Goal: Communication & Community: Answer question/provide support

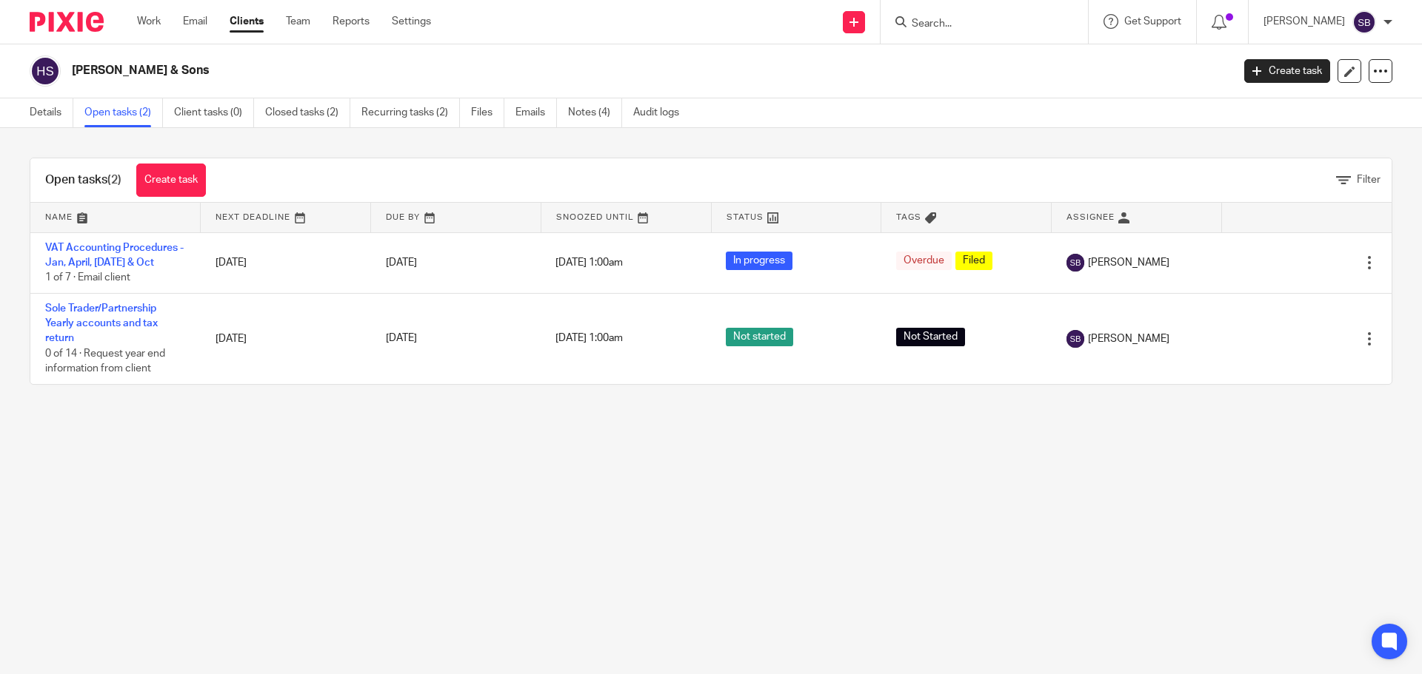
click at [246, 29] on link "Clients" at bounding box center [247, 21] width 34 height 15
click at [1002, 24] on input "Search" at bounding box center [976, 24] width 133 height 13
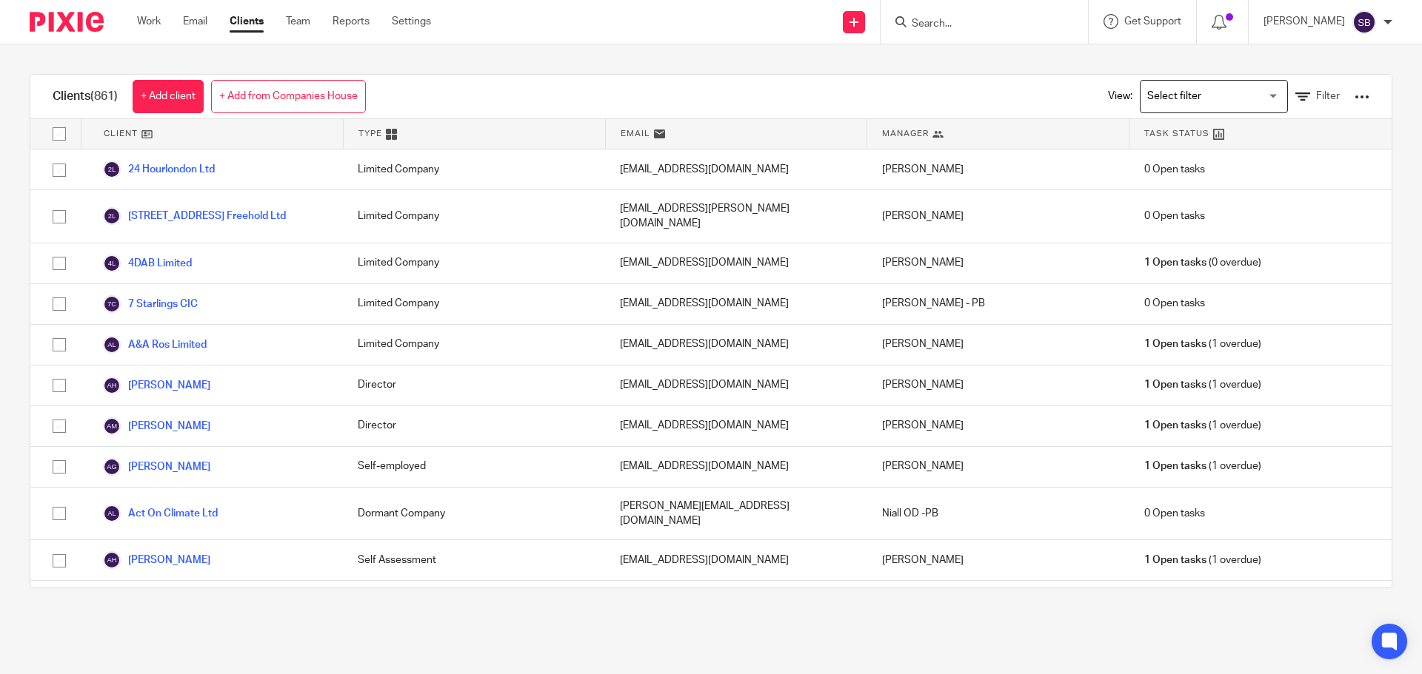
click at [998, 26] on input "Search" at bounding box center [976, 24] width 133 height 13
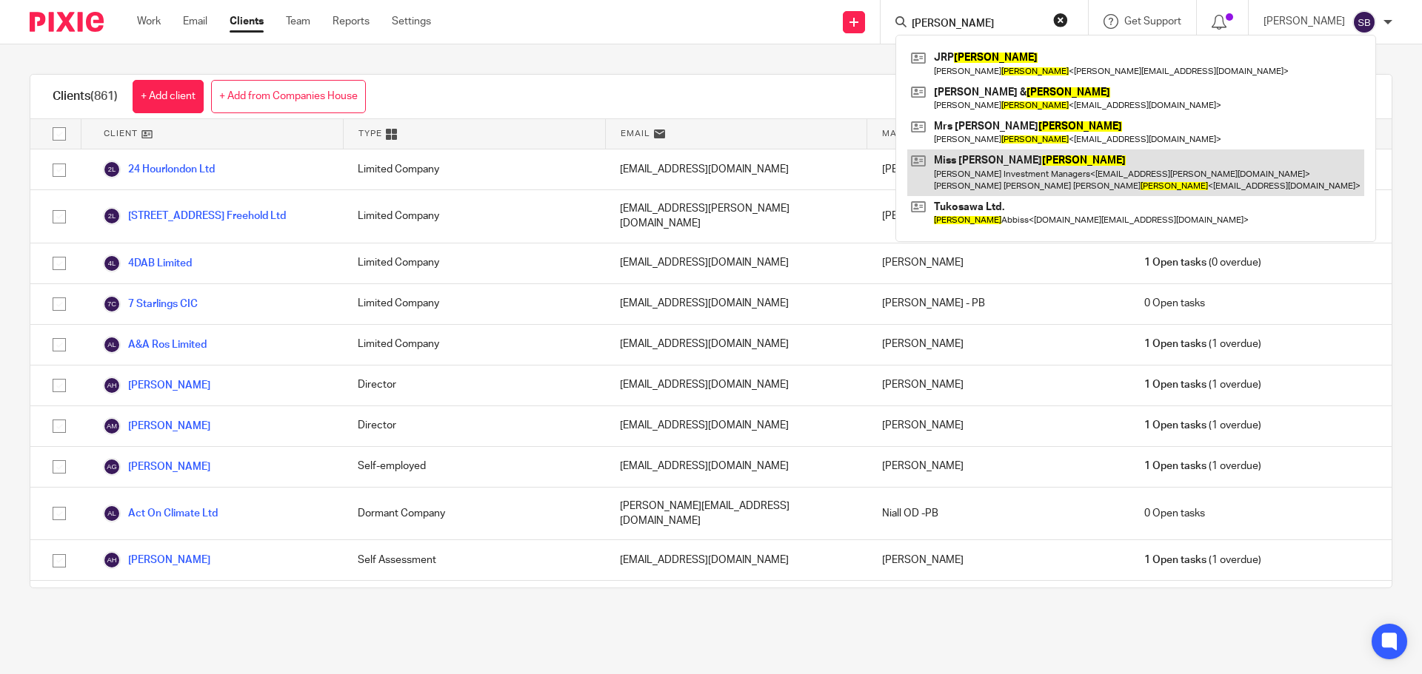
type input "[PERSON_NAME]"
click at [1015, 167] on link at bounding box center [1135, 173] width 457 height 46
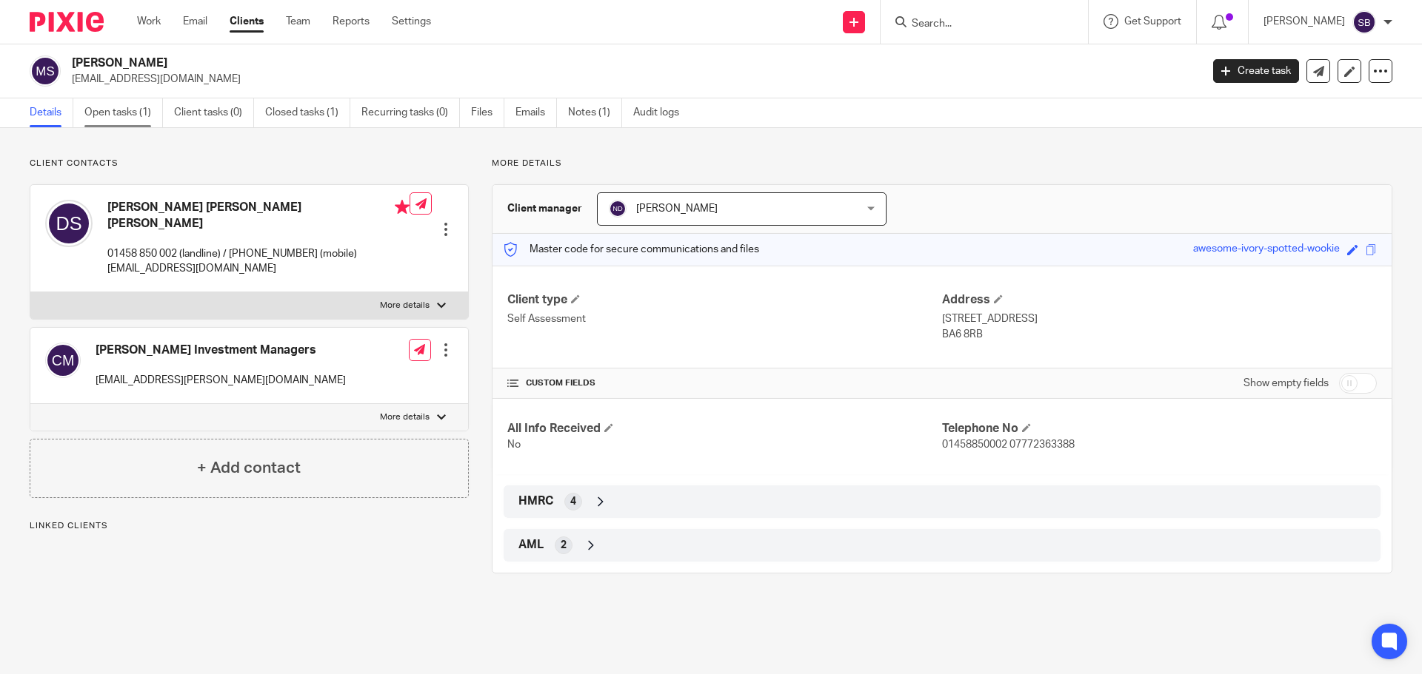
click at [118, 112] on link "Open tasks (1)" at bounding box center [123, 112] width 78 height 29
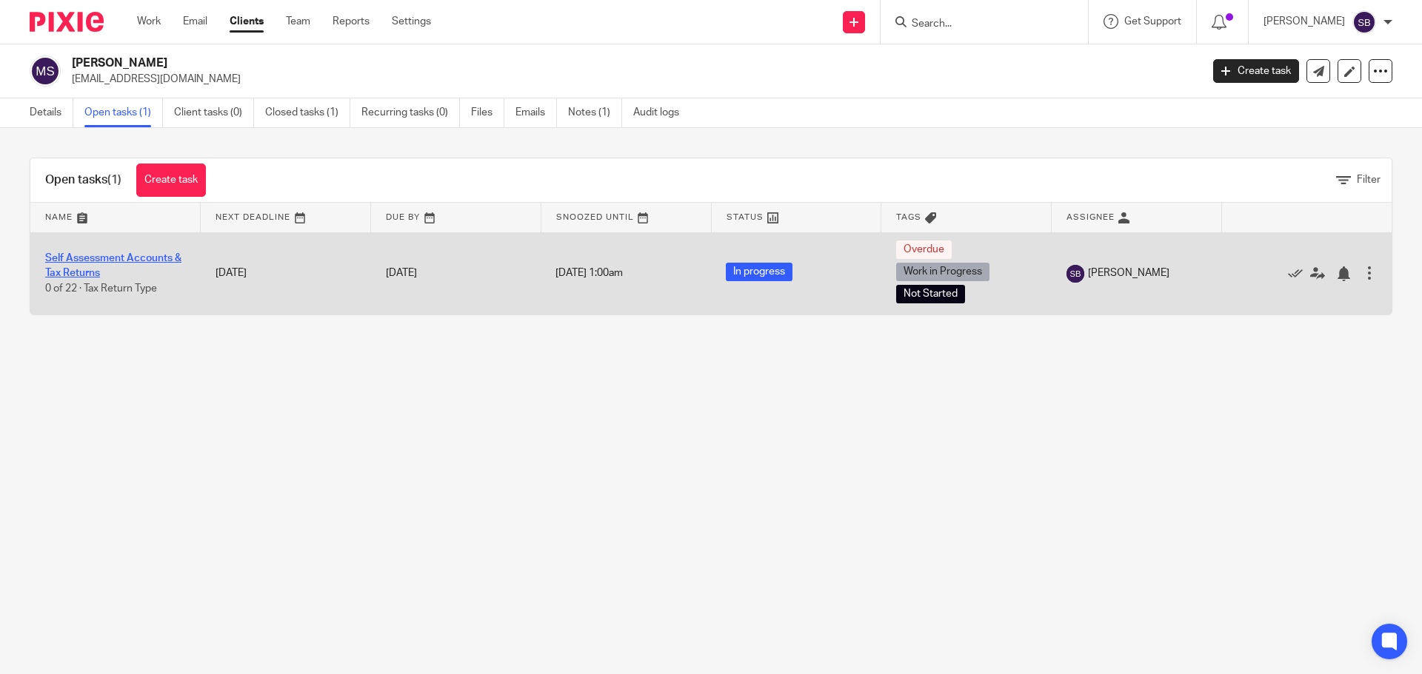
click at [96, 253] on link "Self Assessment Accounts & Tax Returns" at bounding box center [113, 265] width 136 height 25
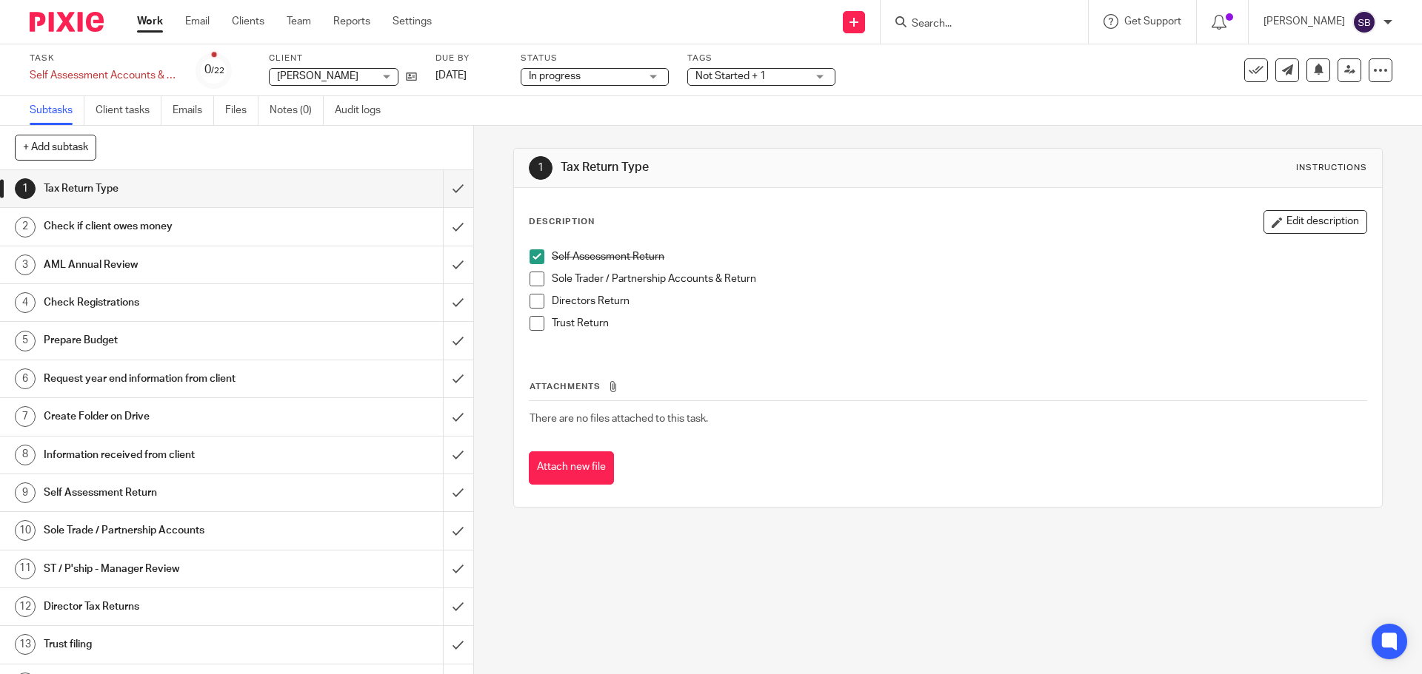
click at [826, 79] on div "Not Started + 1" at bounding box center [761, 77] width 148 height 18
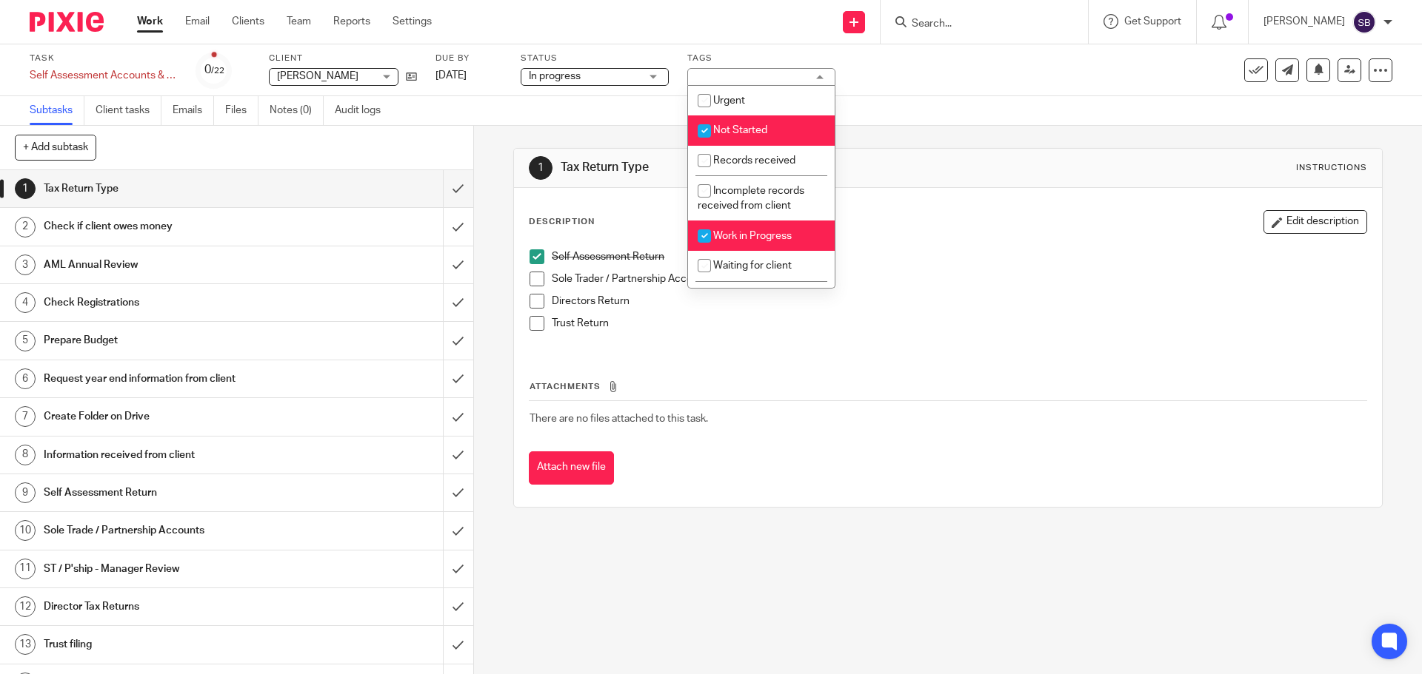
click at [706, 133] on input "checkbox" at bounding box center [704, 131] width 28 height 28
checkbox input "false"
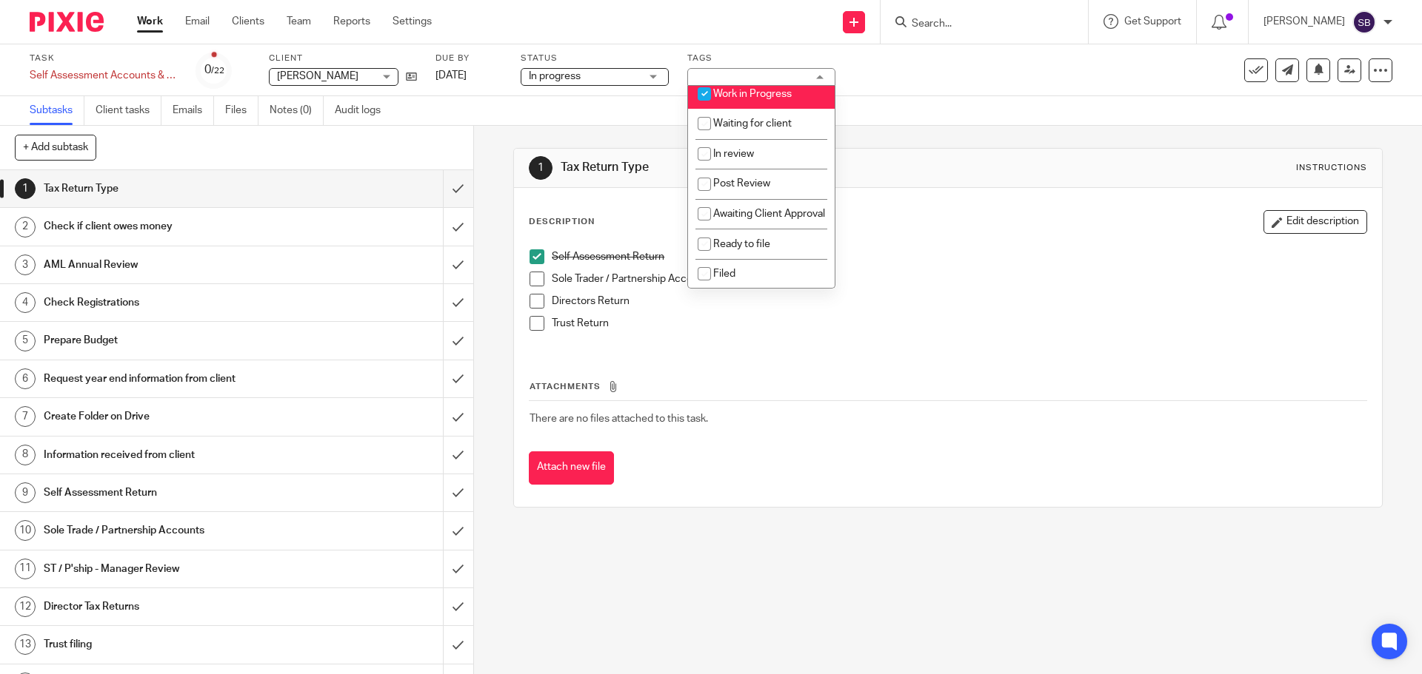
scroll to position [148, 0]
click at [703, 150] on input "checkbox" at bounding box center [704, 152] width 28 height 28
checkbox input "true"
click at [316, 228] on div "Check if client owes money" at bounding box center [236, 226] width 384 height 22
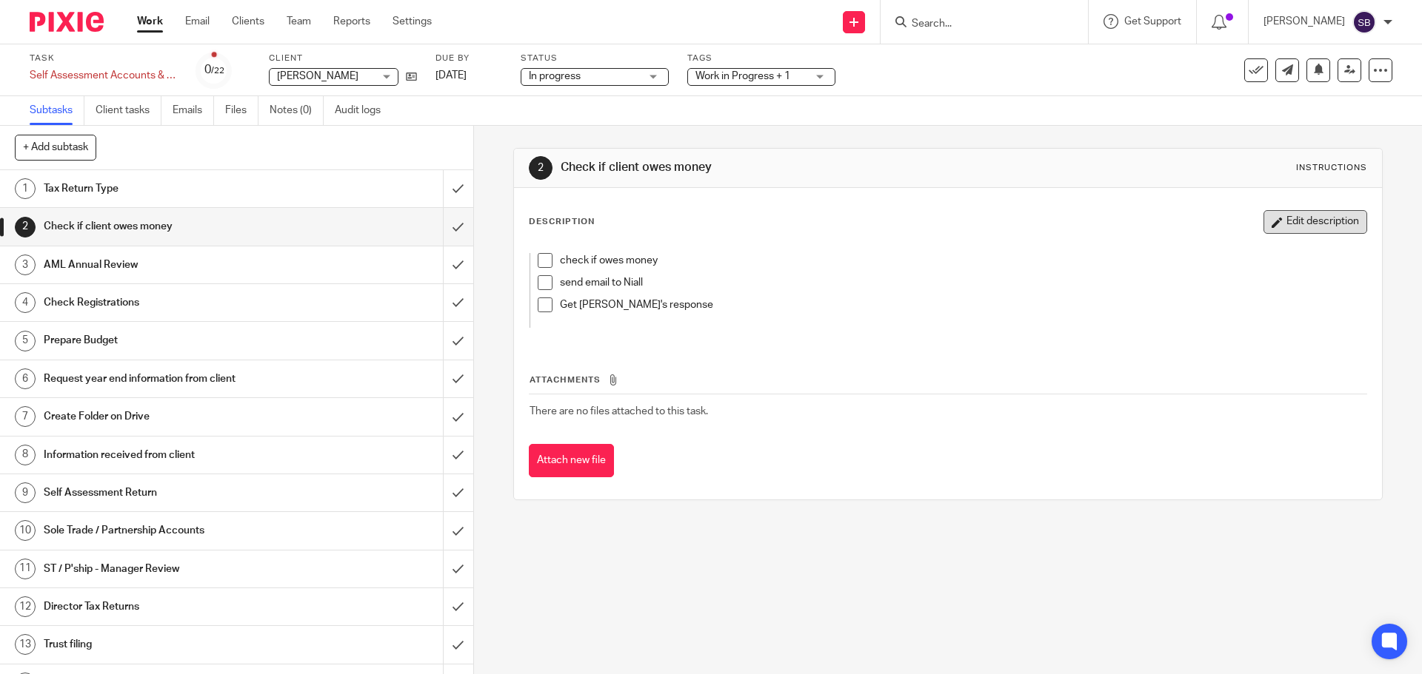
click at [1311, 227] on button "Edit description" at bounding box center [1315, 222] width 104 height 24
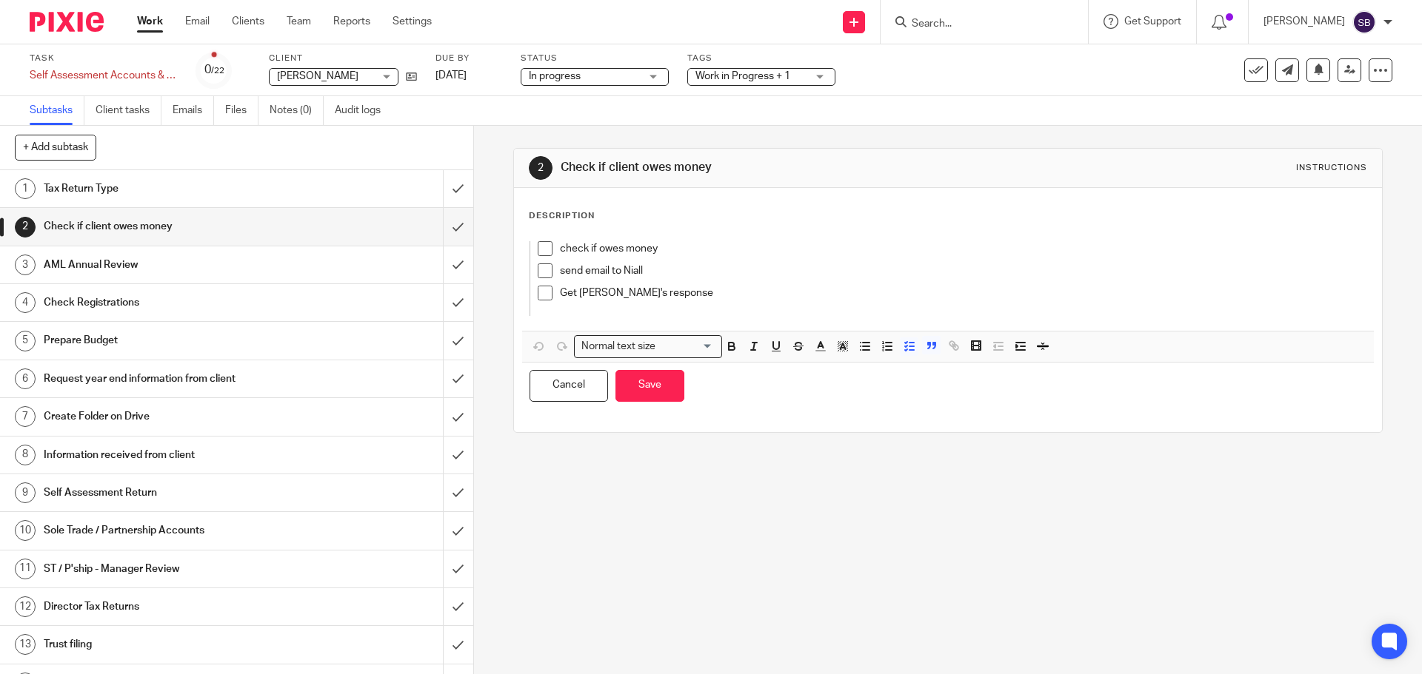
click at [732, 251] on p "check if owes money" at bounding box center [948, 248] width 776 height 15
click at [540, 248] on span at bounding box center [545, 248] width 15 height 15
drag, startPoint x: 666, startPoint y: 247, endPoint x: 785, endPoint y: 262, distance: 120.2
click at [784, 246] on p "check if owes money nothing OS @ 14/8/25" at bounding box center [948, 248] width 776 height 15
click at [732, 347] on icon "button" at bounding box center [731, 346] width 13 height 13
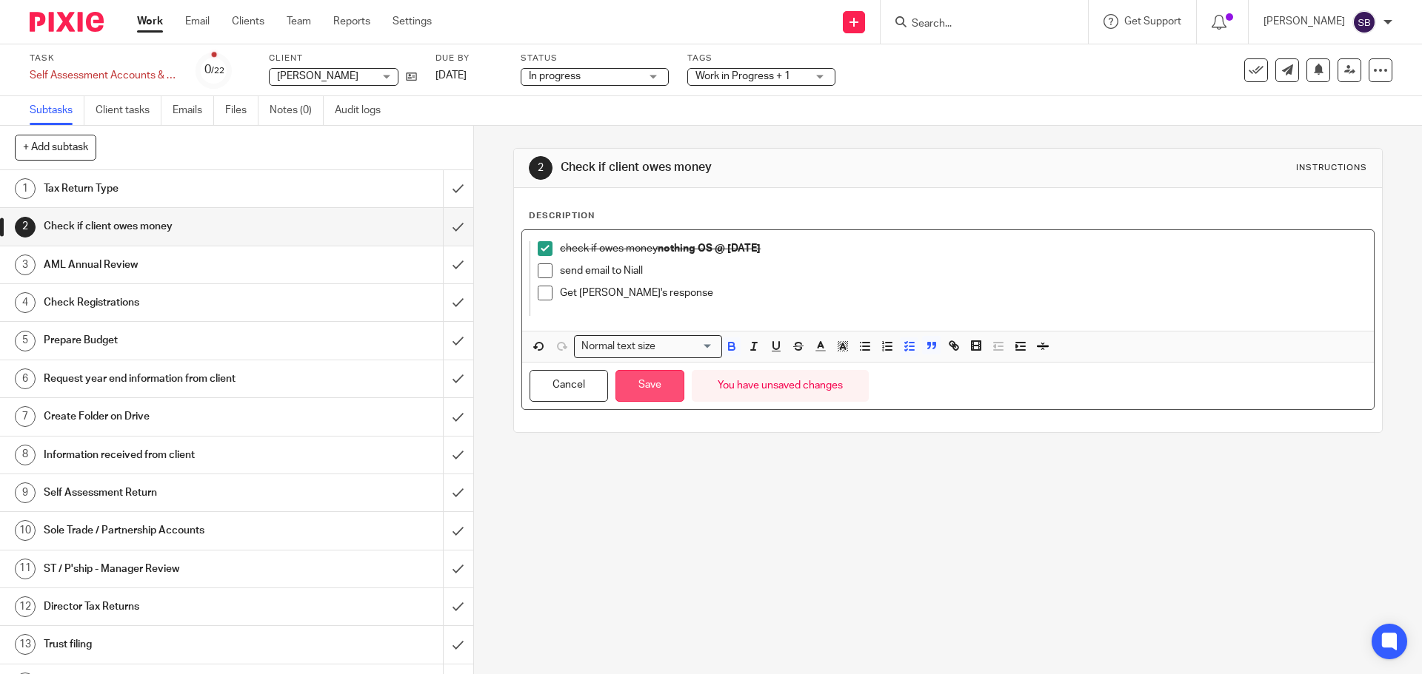
click at [643, 389] on button "Save" at bounding box center [649, 386] width 69 height 32
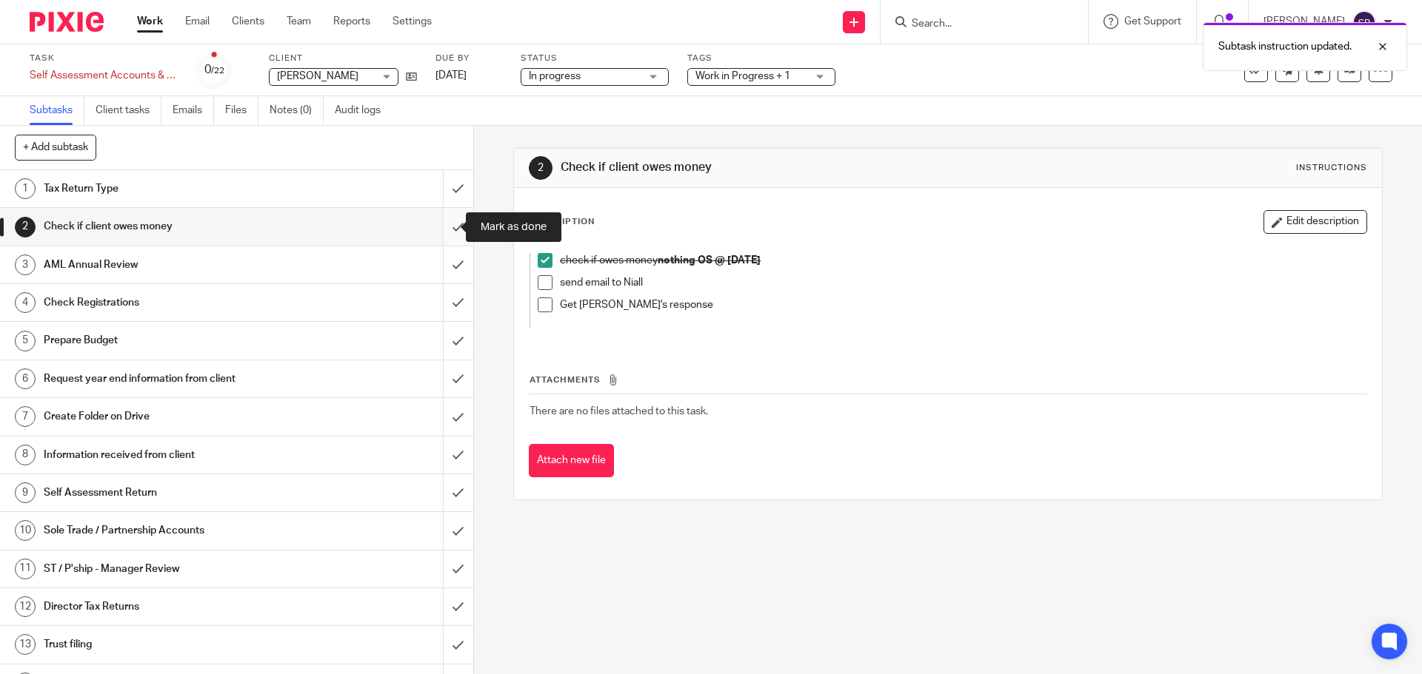
click at [441, 221] on input "submit" at bounding box center [236, 226] width 473 height 37
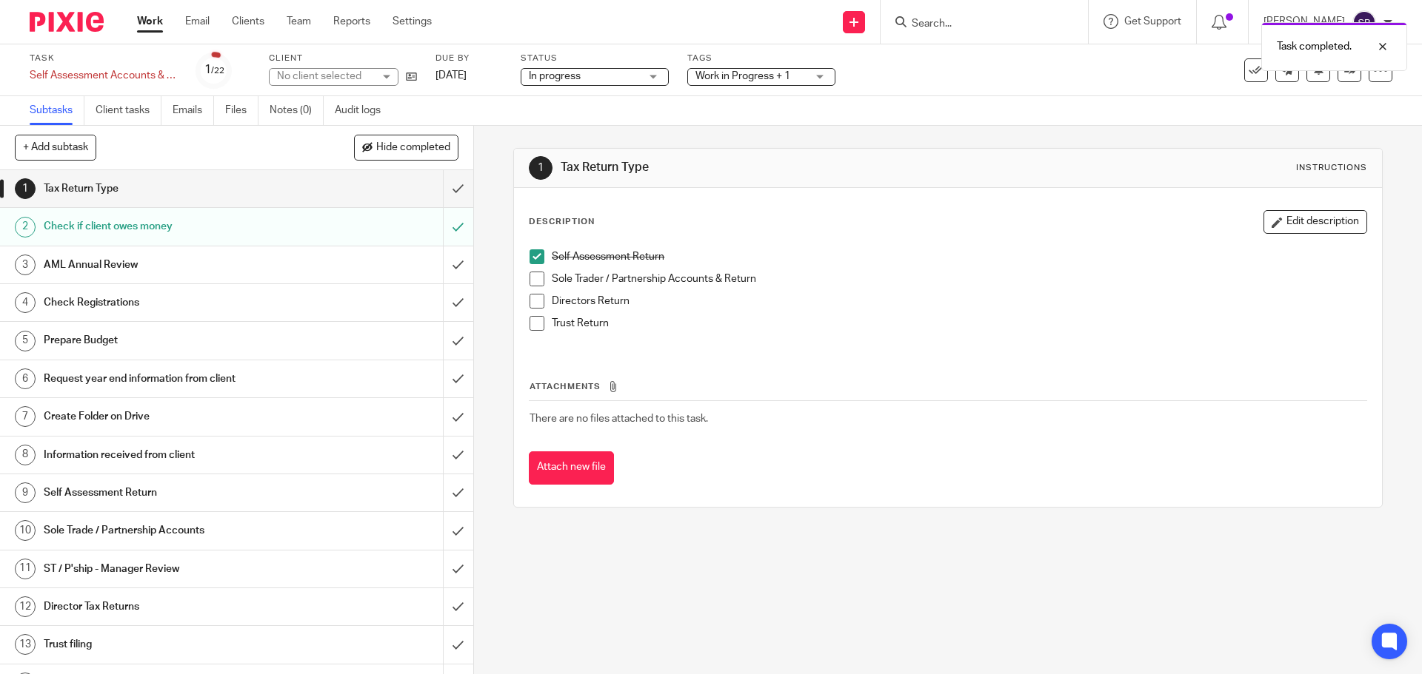
click at [441, 188] on input "submit" at bounding box center [236, 188] width 473 height 37
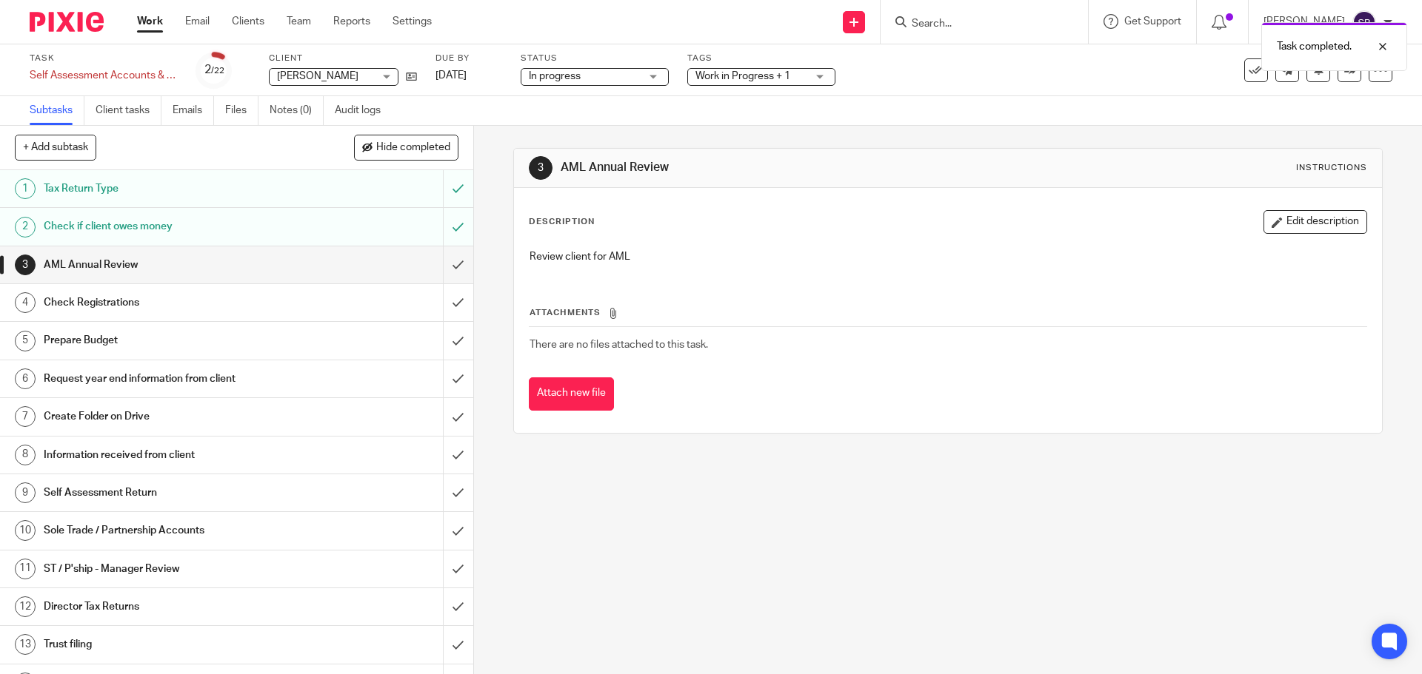
click at [130, 344] on h1 "Prepare Budget" at bounding box center [172, 340] width 256 height 22
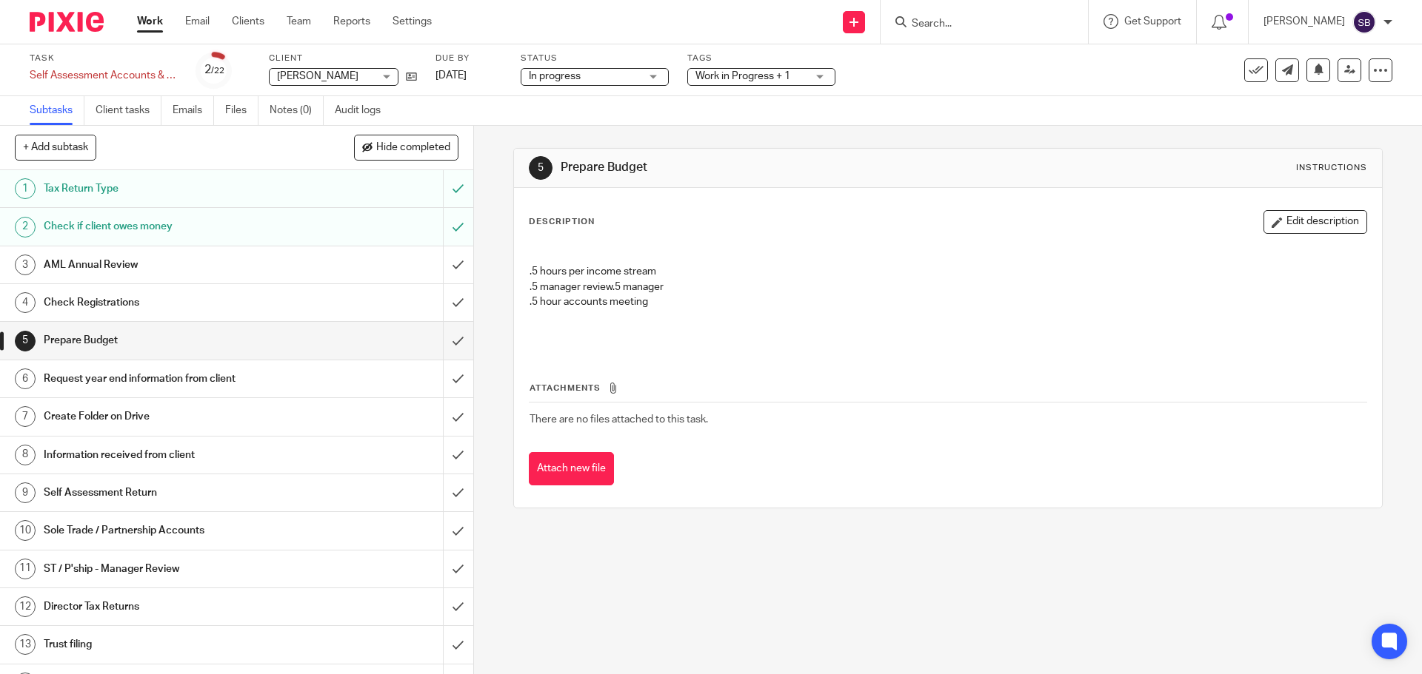
click at [87, 341] on h1 "Prepare Budget" at bounding box center [172, 340] width 256 height 22
click at [129, 377] on h1 "Request year end information from client" at bounding box center [172, 379] width 256 height 22
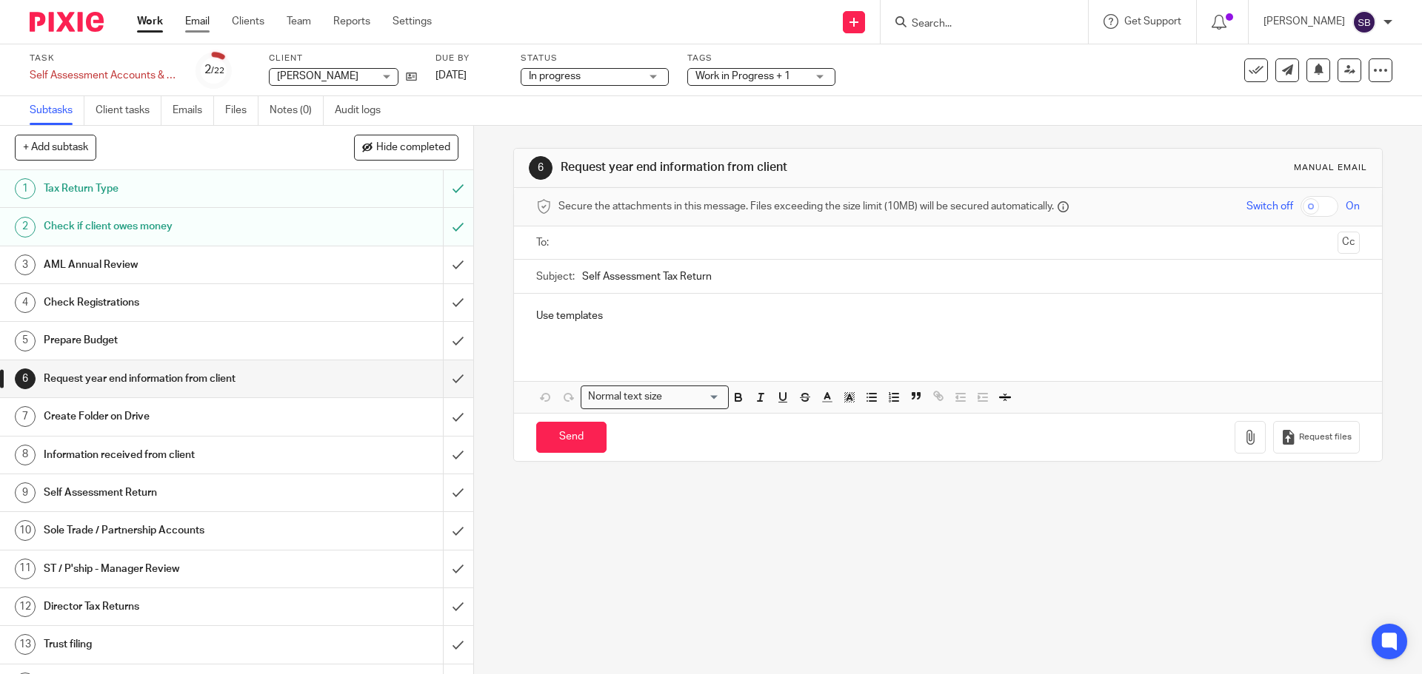
click at [206, 18] on link "Email" at bounding box center [197, 21] width 24 height 15
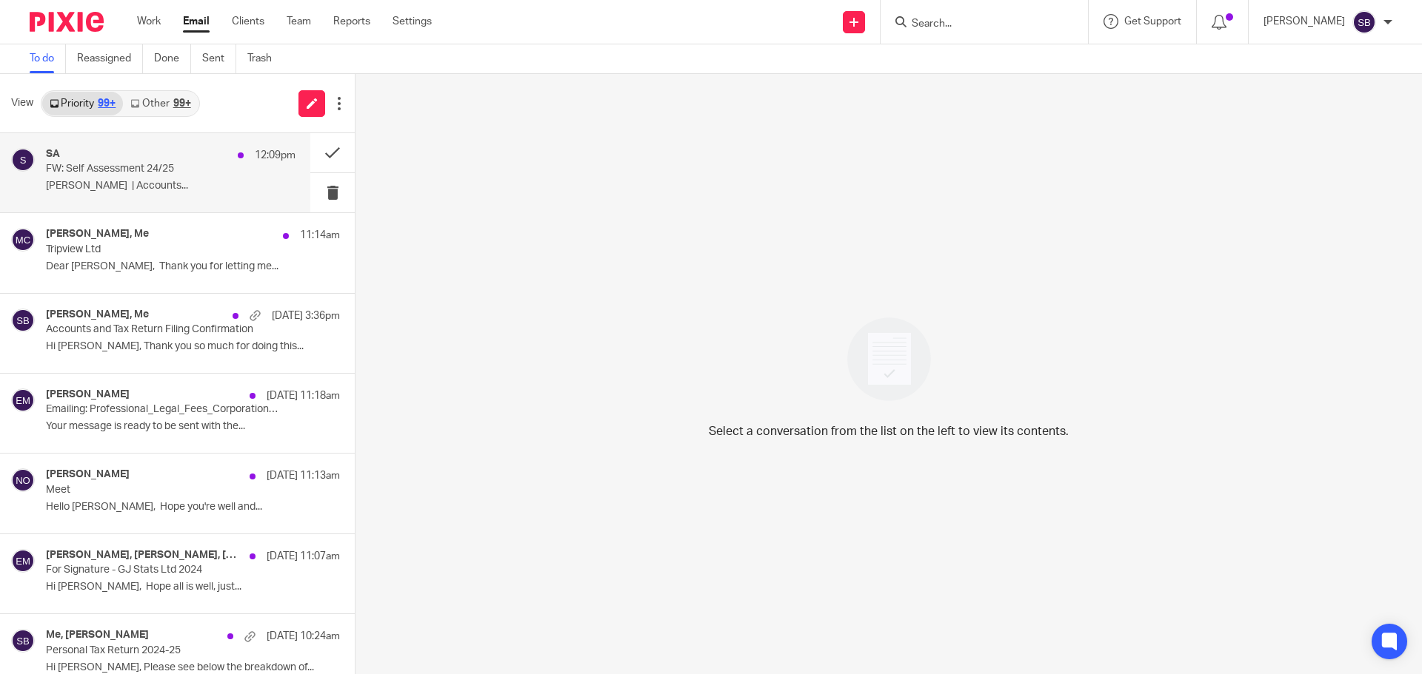
click at [200, 172] on p "FW: Self Assessment 24/25" at bounding box center [146, 169] width 200 height 13
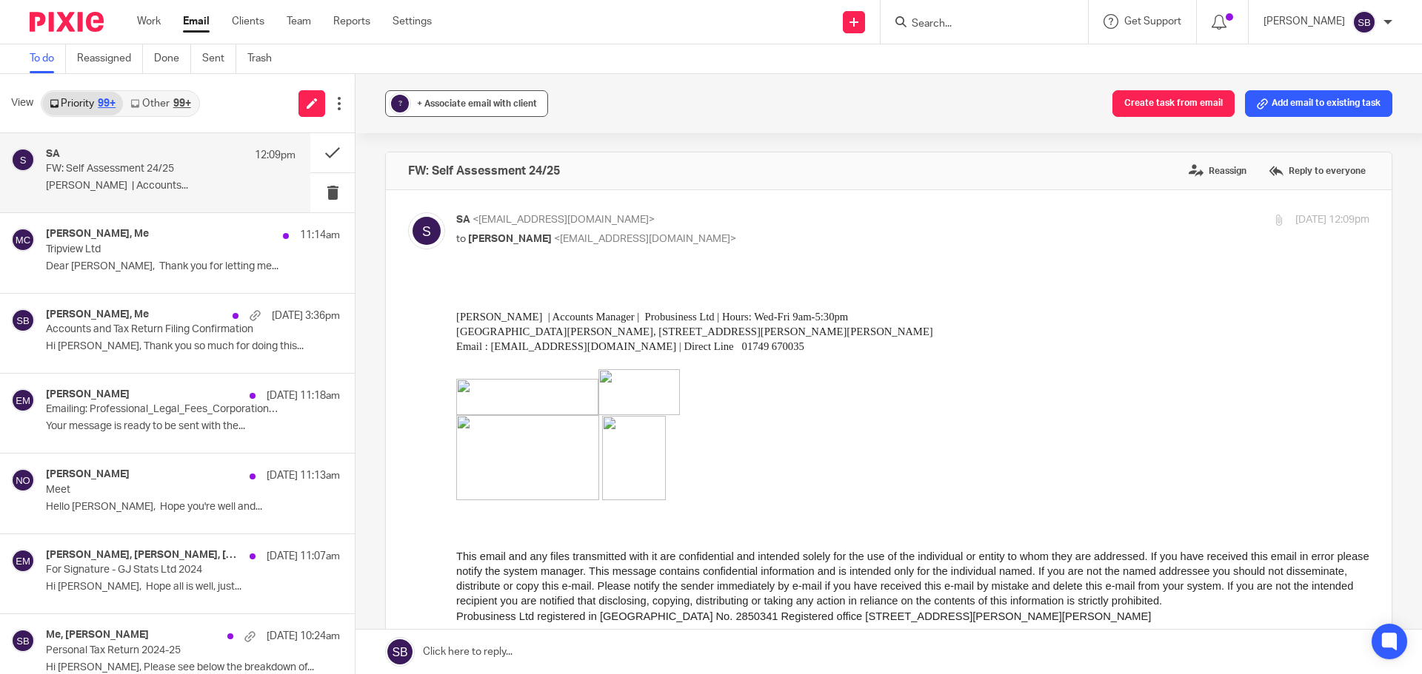
click at [457, 96] on div "+ Associate email with client" at bounding box center [477, 103] width 120 height 15
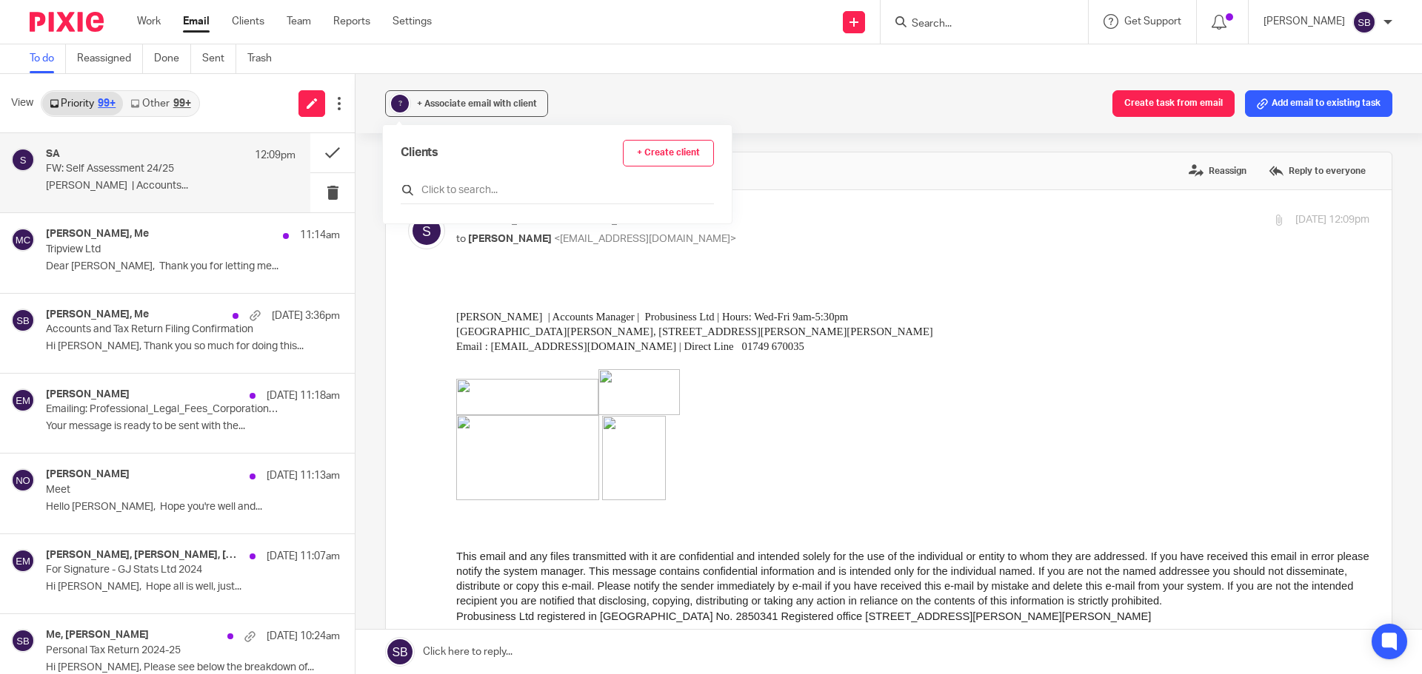
click at [447, 192] on input "text" at bounding box center [557, 190] width 313 height 15
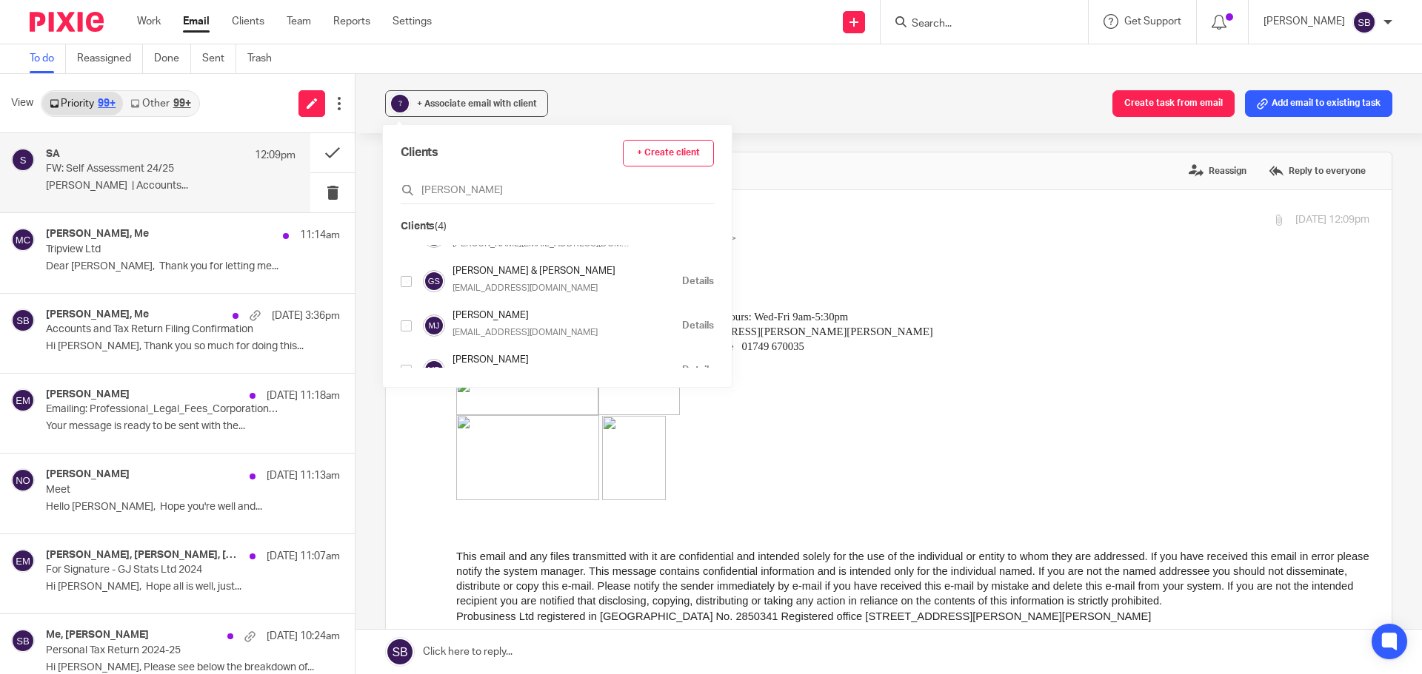
scroll to position [45, 0]
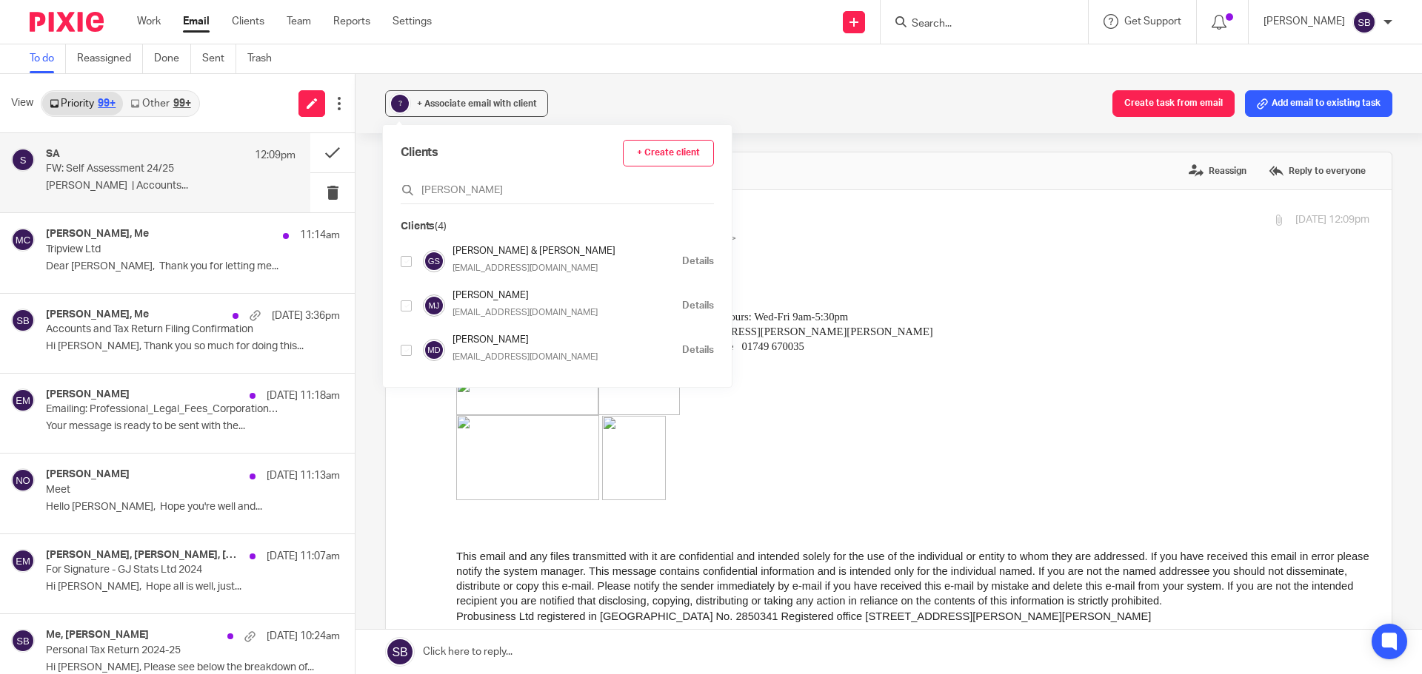
type input "[PERSON_NAME]"
click at [409, 352] on input "checkbox" at bounding box center [406, 350] width 11 height 11
checkbox input "true"
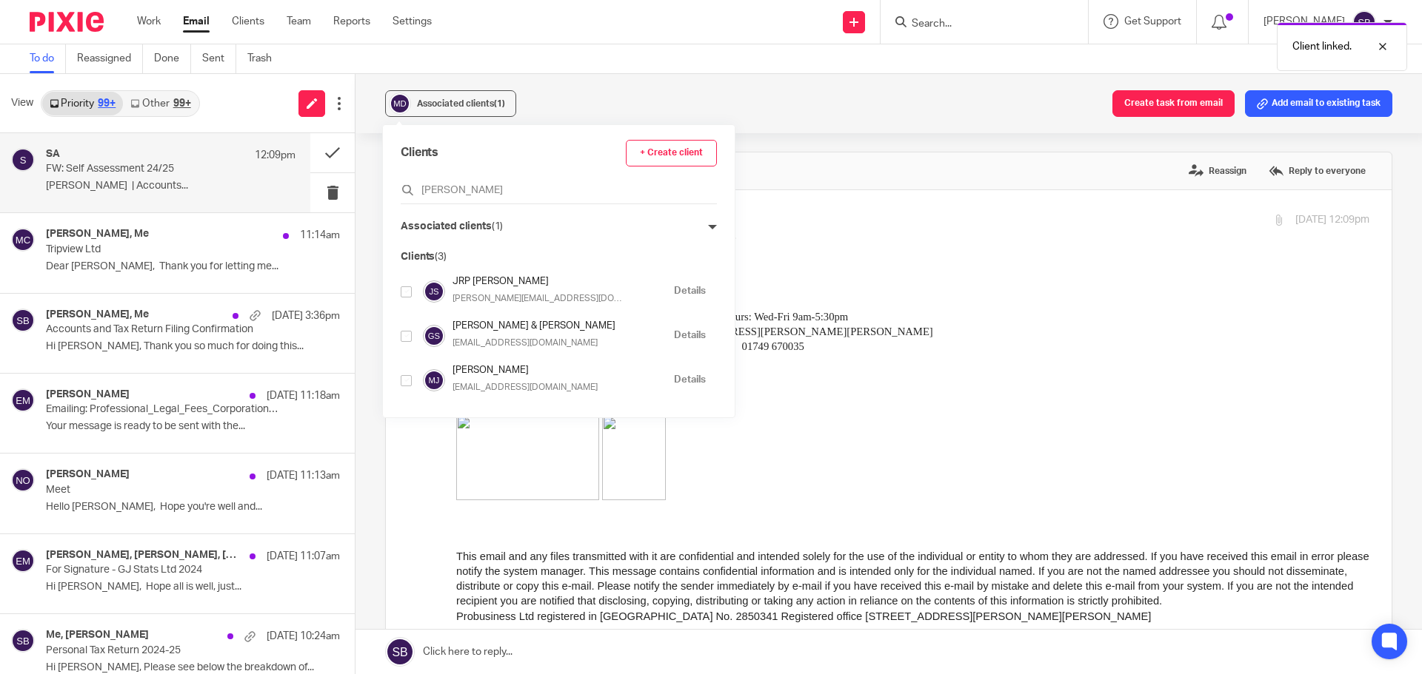
scroll to position [1, 0]
click at [791, 84] on div "Associated clients (1) Create task from email Add email to existing task" at bounding box center [888, 103] width 1066 height 59
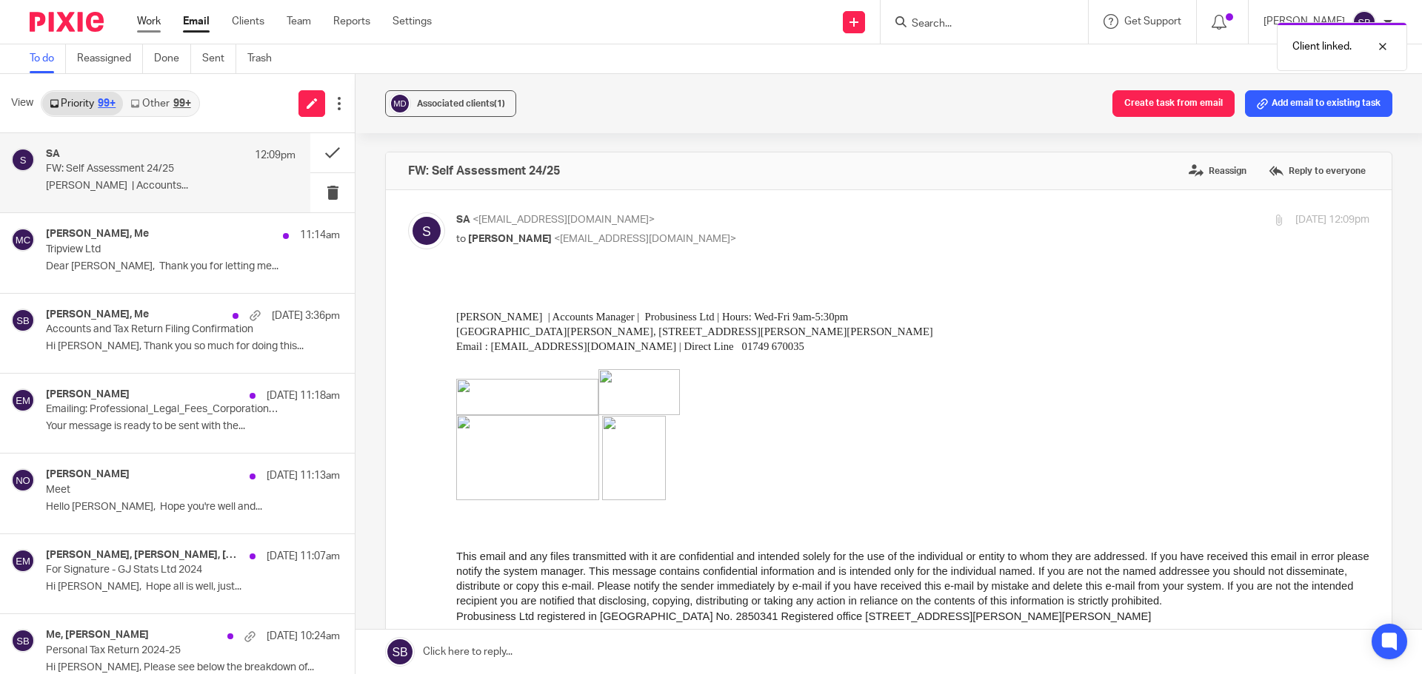
click at [144, 24] on link "Work" at bounding box center [149, 21] width 24 height 15
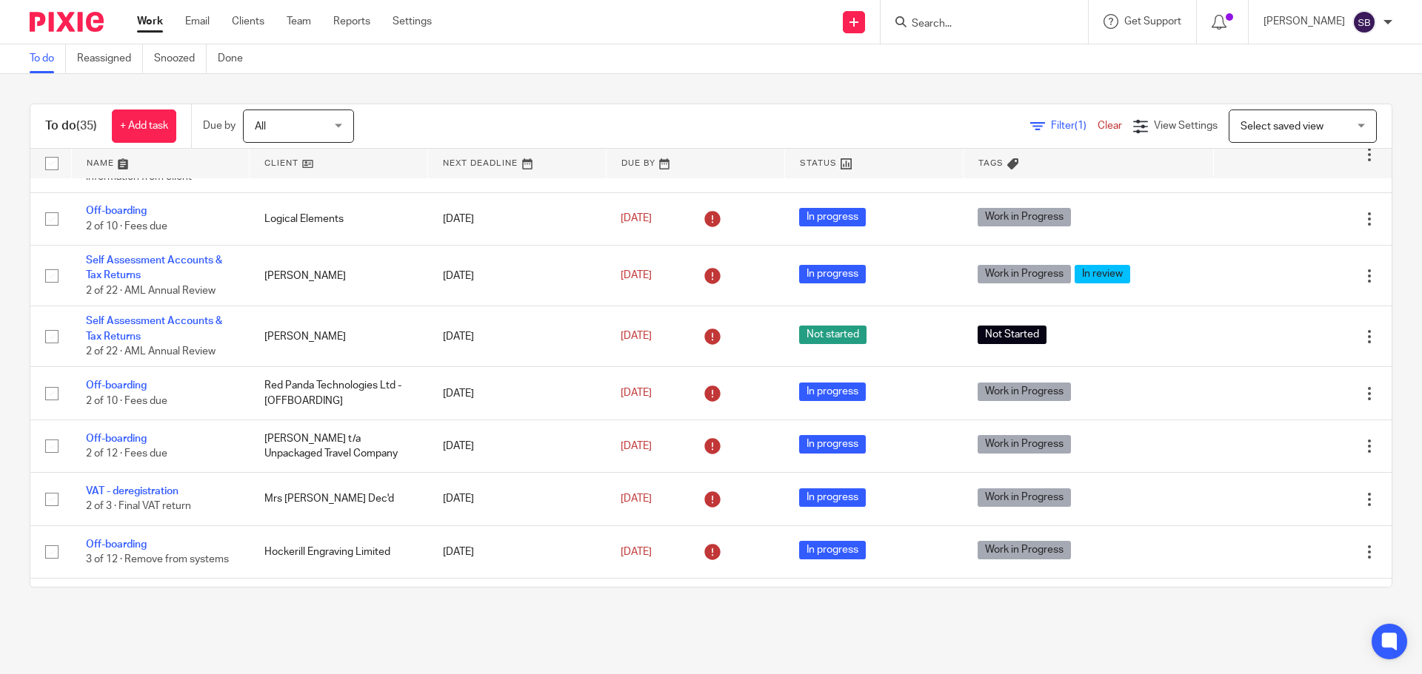
scroll to position [492, 0]
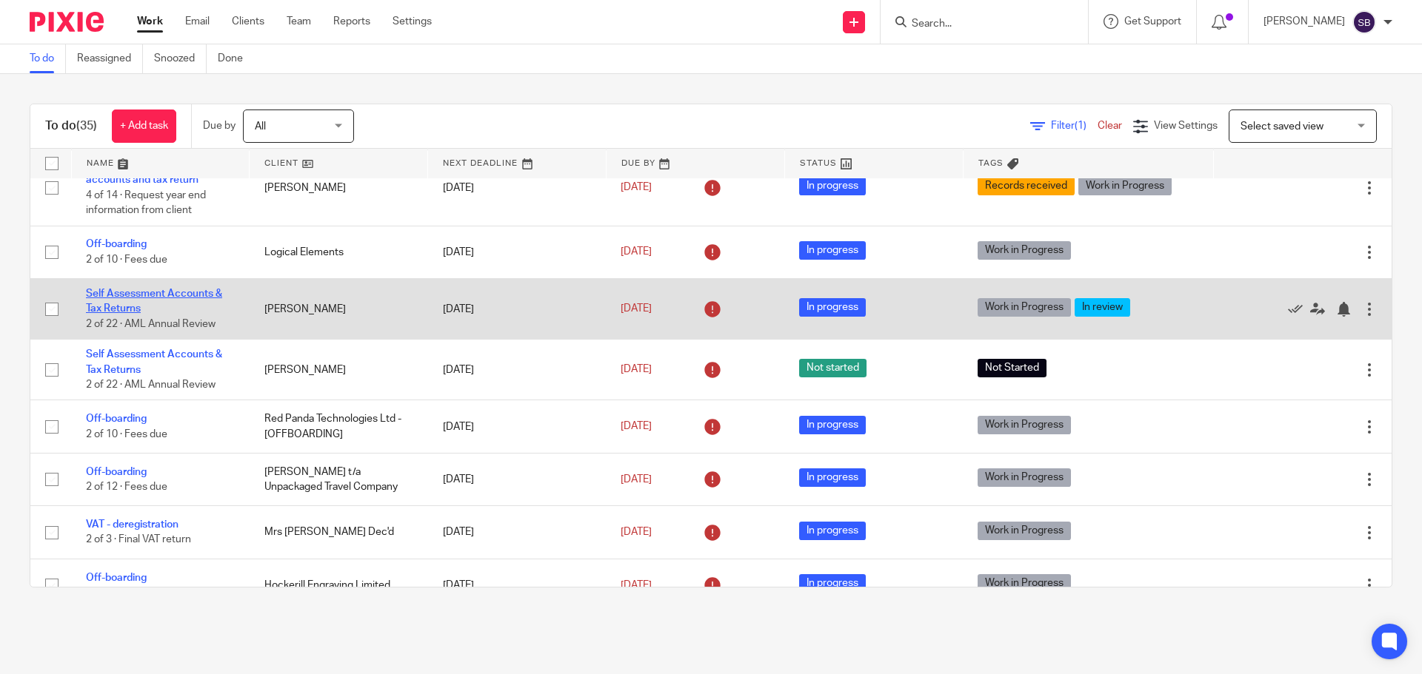
click at [141, 314] on link "Self Assessment Accounts & Tax Returns" at bounding box center [154, 301] width 136 height 25
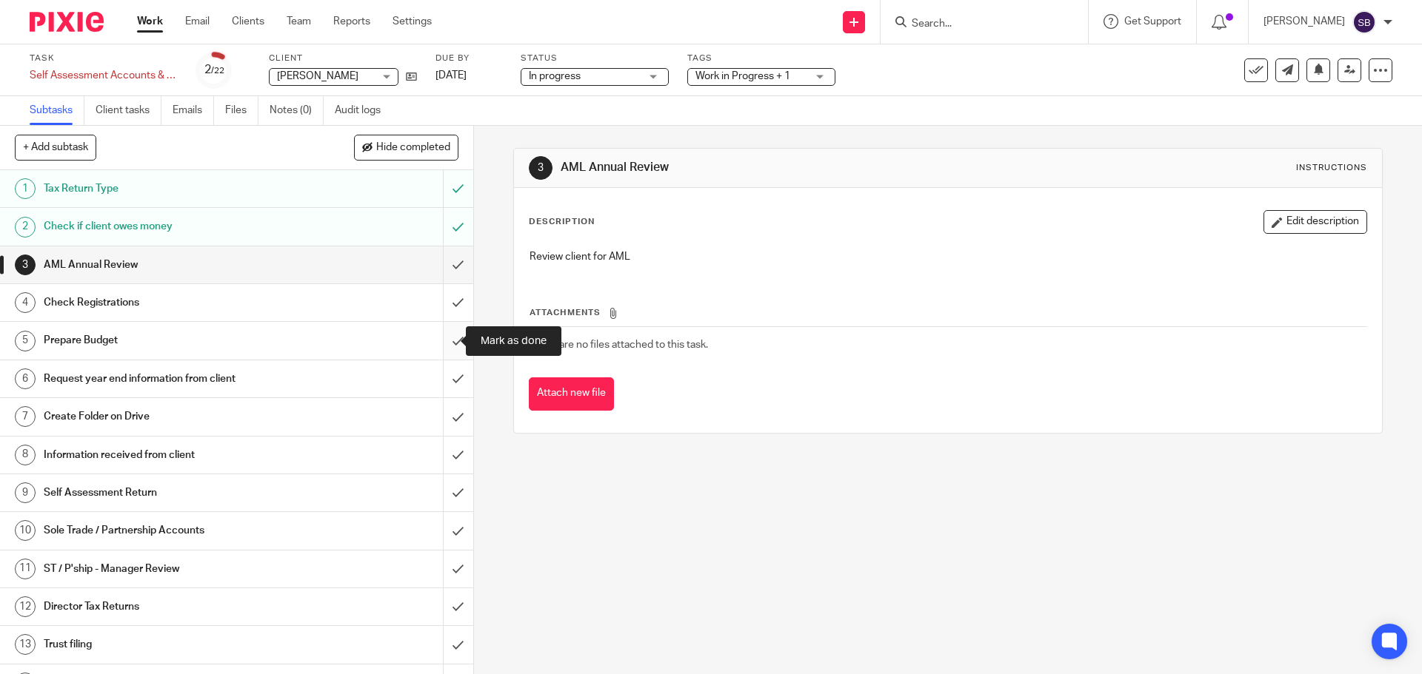
click at [443, 341] on input "submit" at bounding box center [236, 340] width 473 height 37
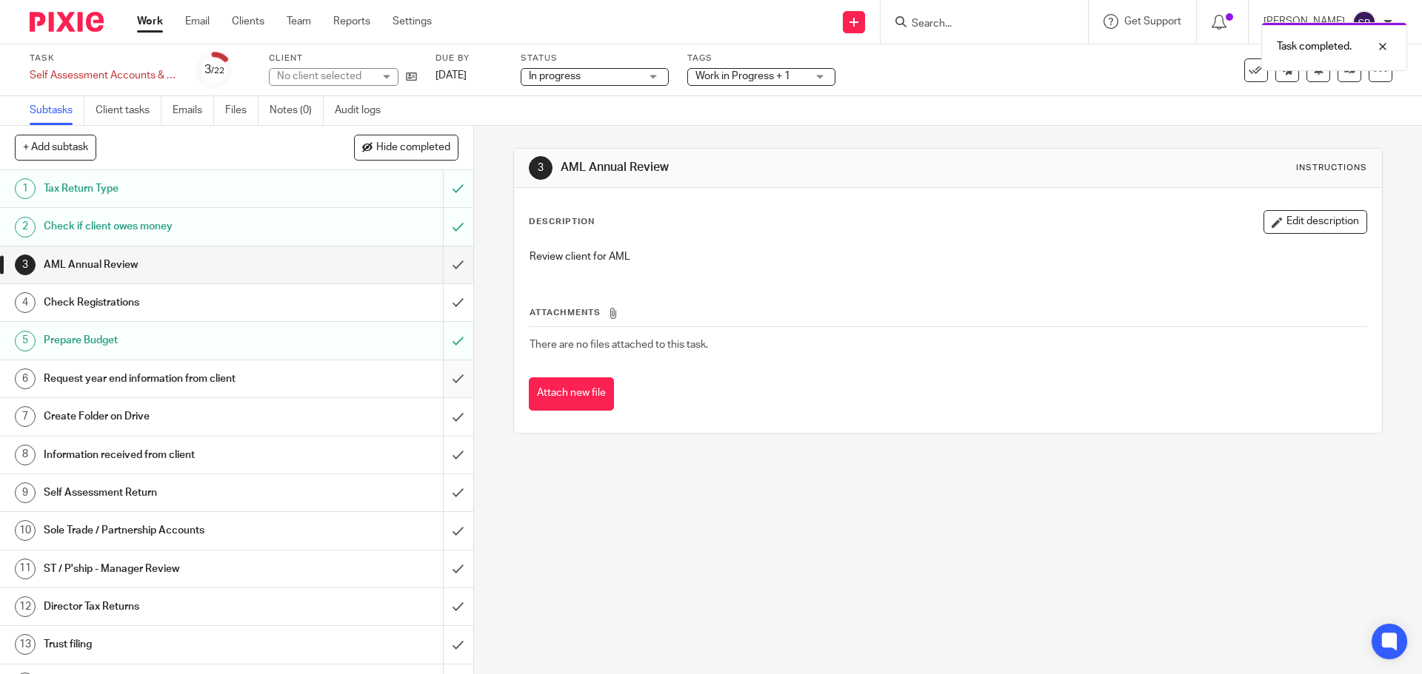
click at [443, 380] on input "submit" at bounding box center [236, 379] width 473 height 37
click at [443, 417] on input "submit" at bounding box center [236, 416] width 473 height 37
click at [443, 455] on input "submit" at bounding box center [236, 455] width 473 height 37
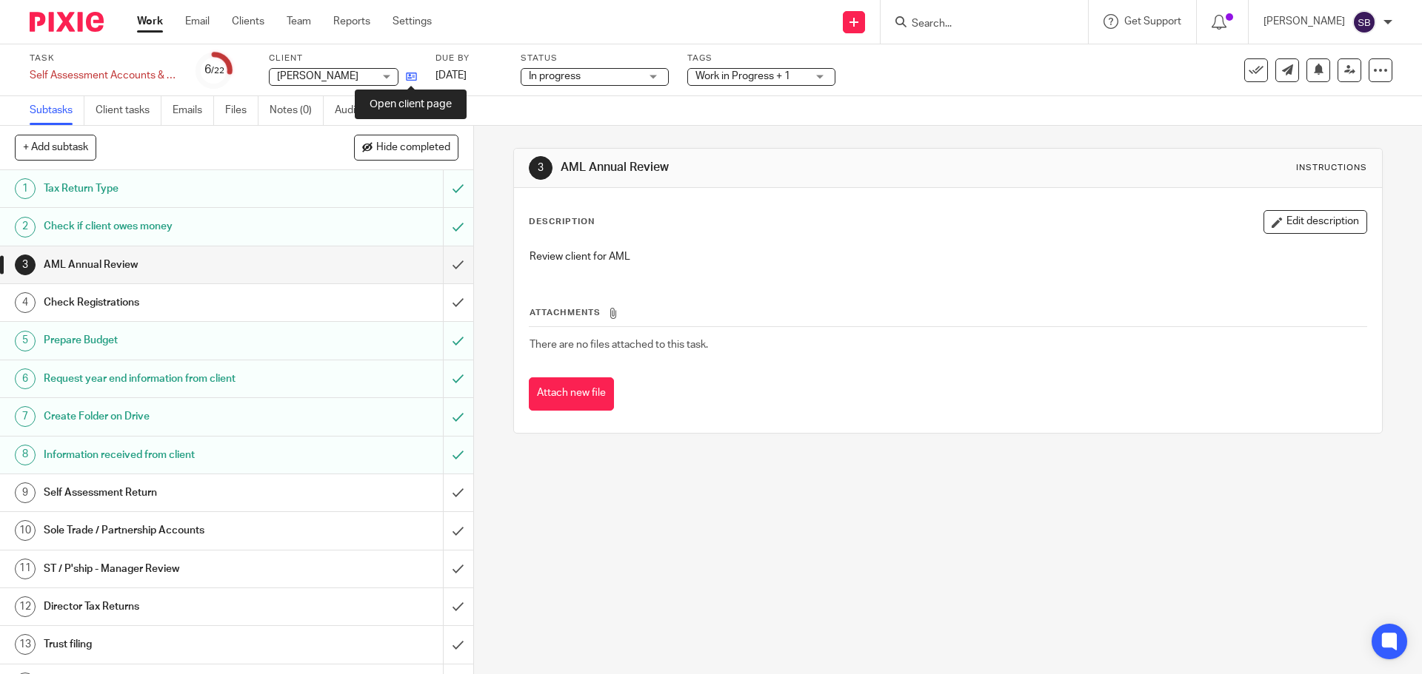
click at [409, 73] on icon at bounding box center [411, 76] width 11 height 11
click at [957, 19] on input "Search" at bounding box center [976, 24] width 133 height 13
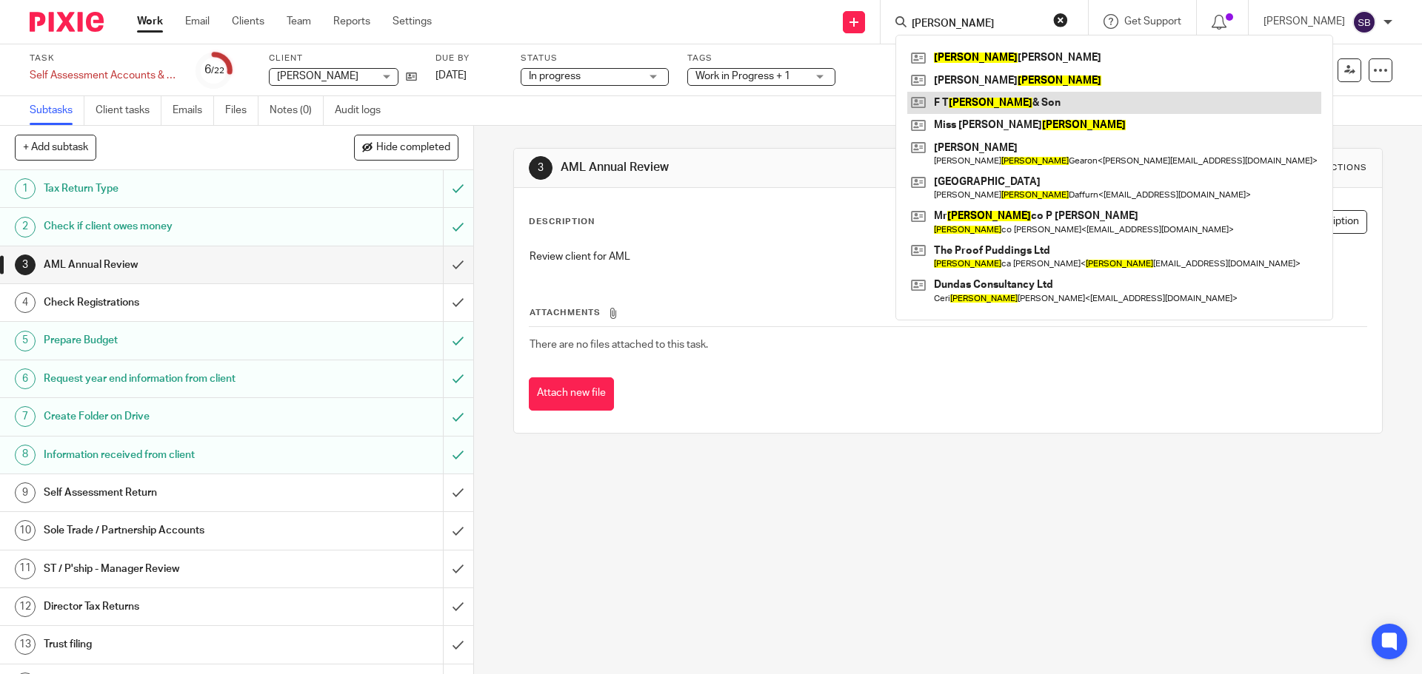
type input "francis"
click at [981, 100] on link at bounding box center [1114, 103] width 414 height 22
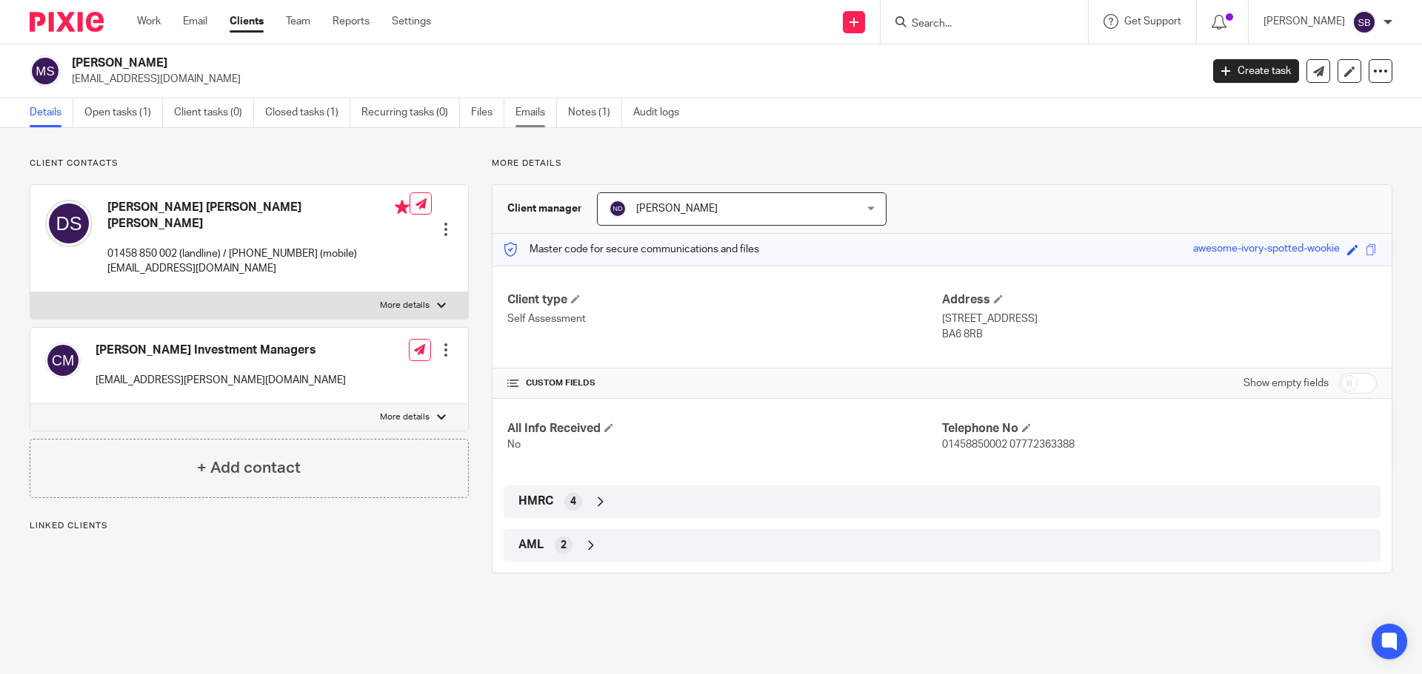
click at [537, 113] on link "Emails" at bounding box center [535, 112] width 41 height 29
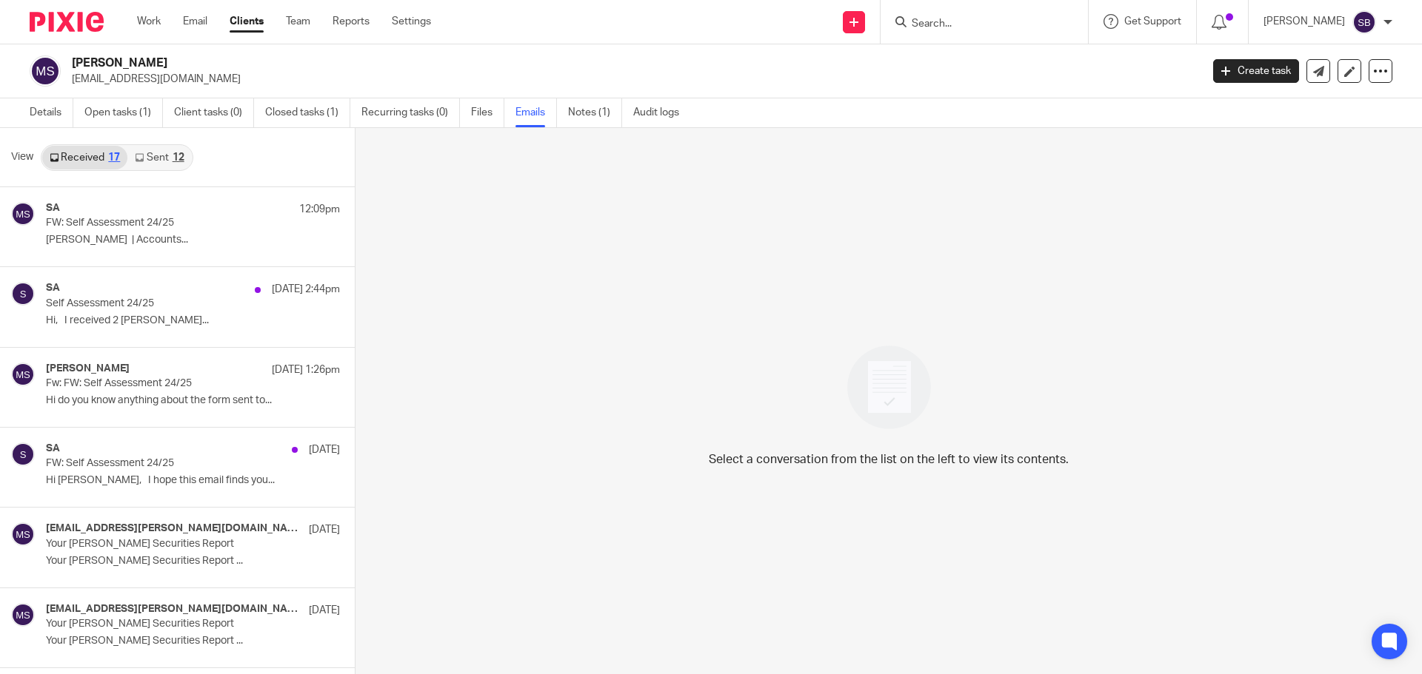
click at [179, 154] on div "12" at bounding box center [179, 158] width 12 height 10
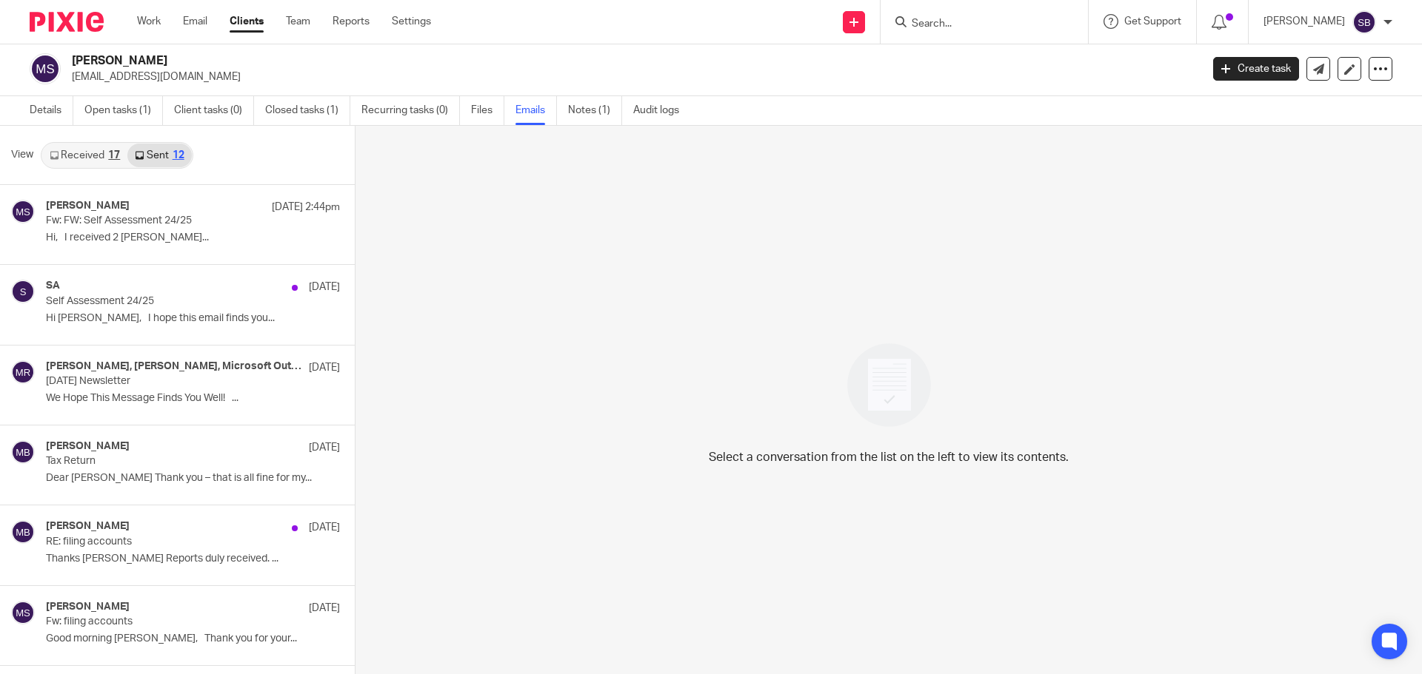
click at [110, 152] on div "17" at bounding box center [114, 155] width 12 height 10
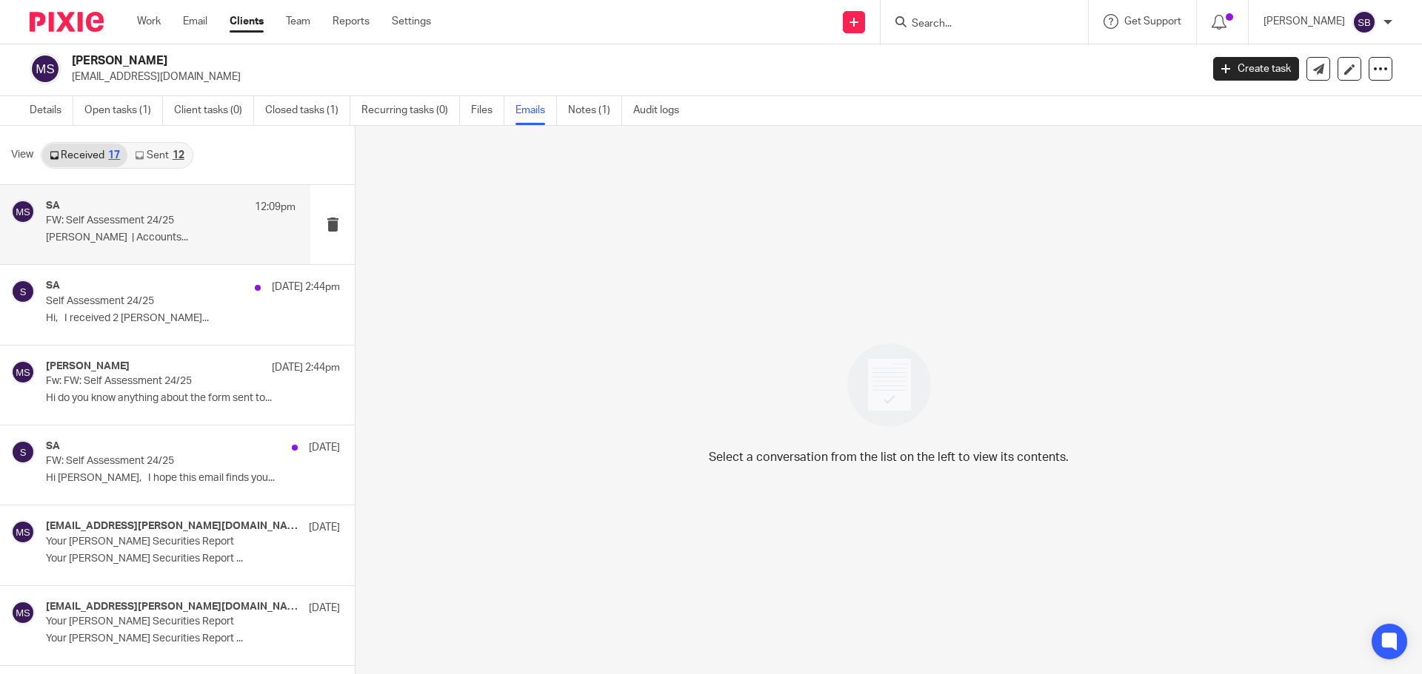
drag, startPoint x: 221, startPoint y: 244, endPoint x: 212, endPoint y: 226, distance: 19.9
click at [221, 243] on p "Sonia Bird | Accounts..." at bounding box center [171, 238] width 250 height 13
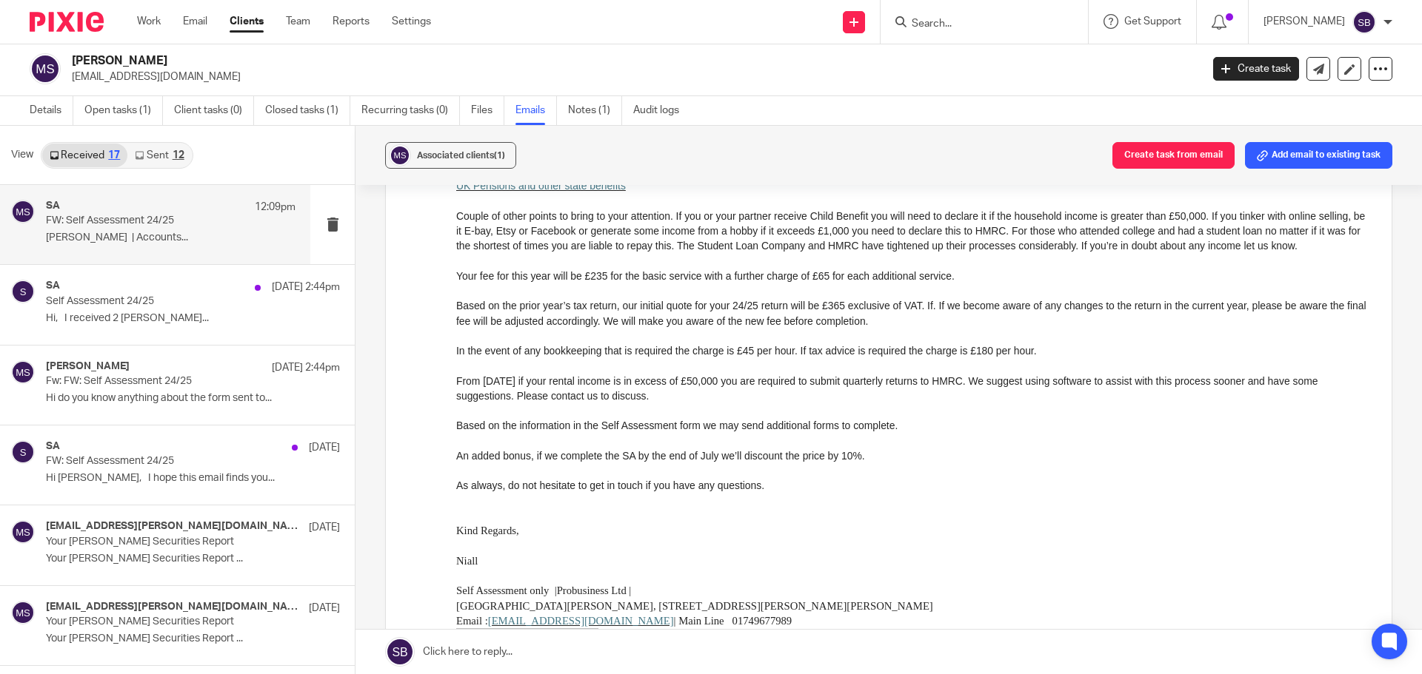
scroll to position [1185, 0]
click at [1313, 73] on icon at bounding box center [1318, 69] width 11 height 11
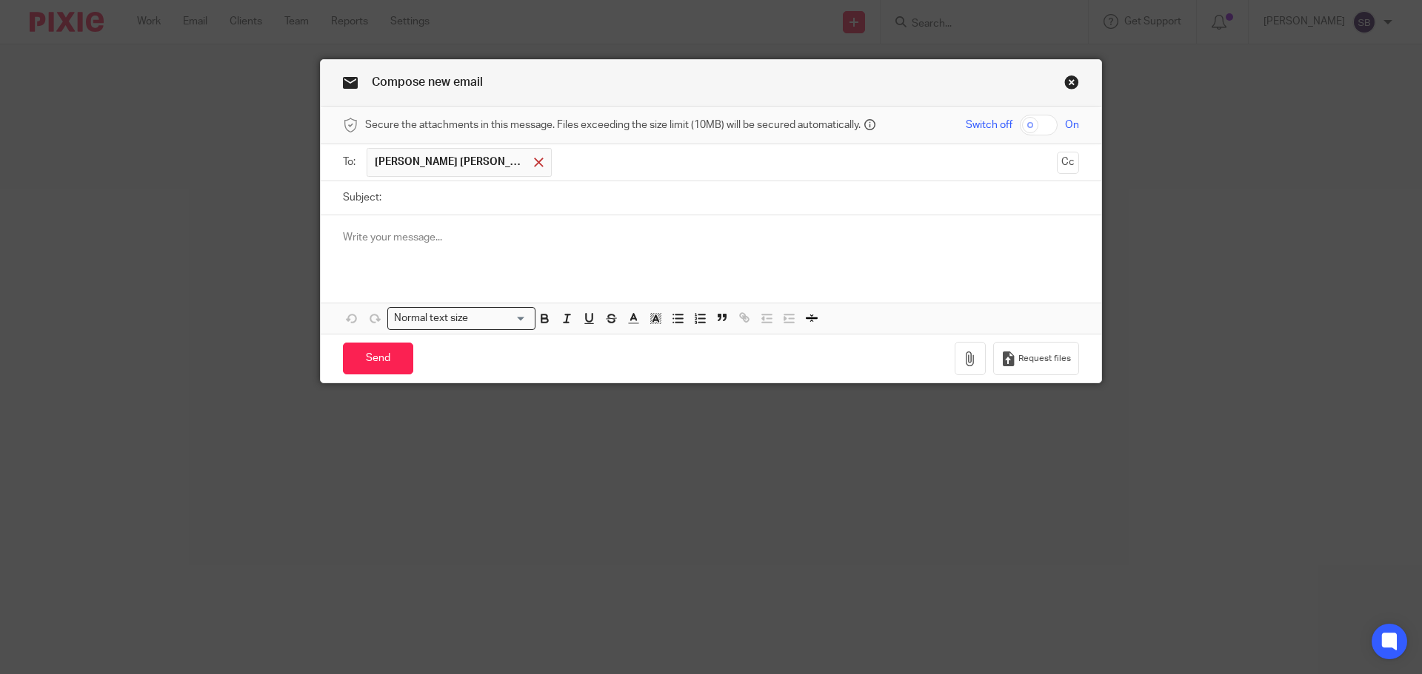
click at [534, 161] on span at bounding box center [539, 163] width 10 height 10
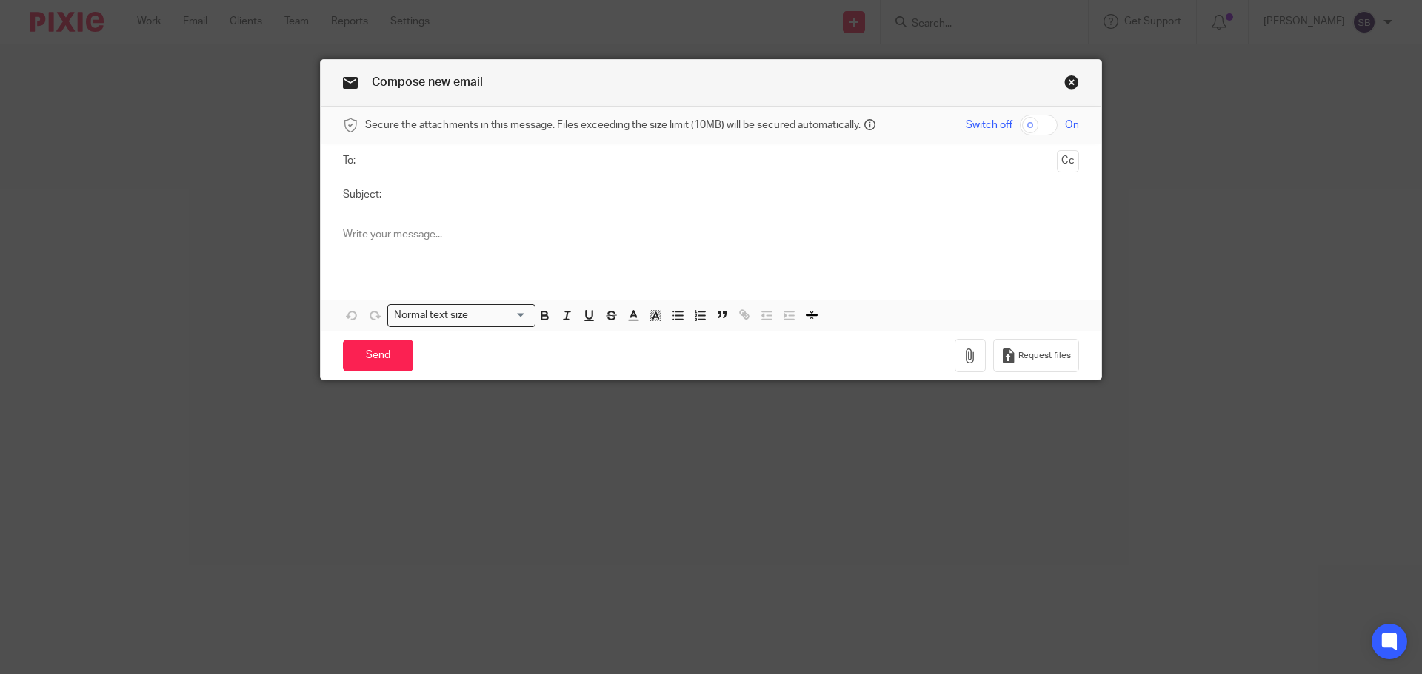
click at [529, 161] on input "text" at bounding box center [710, 161] width 680 height 17
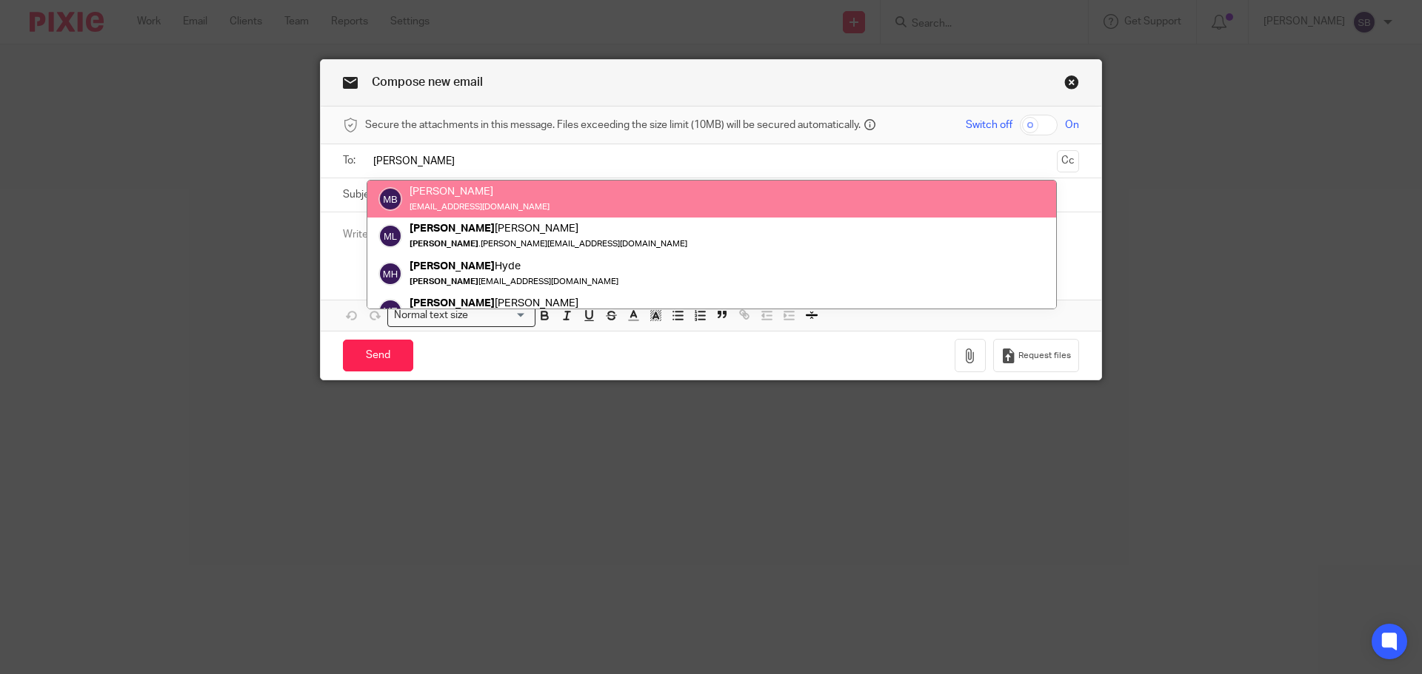
type input "martin"
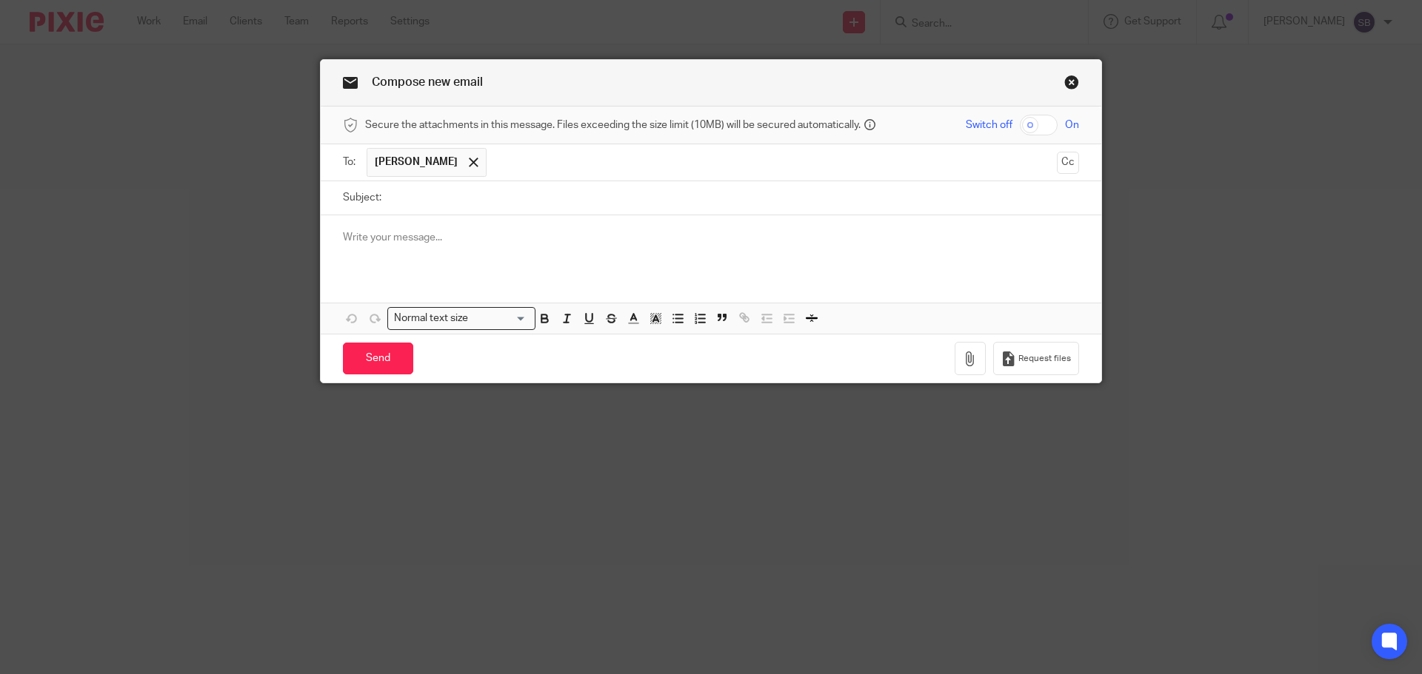
click at [441, 203] on input "Subject:" at bounding box center [734, 197] width 690 height 33
click at [389, 203] on input "dinah Swayne tax return 2024/25" at bounding box center [734, 197] width 690 height 33
type input "[PERSON_NAME] tax return 2024/25"
click at [343, 245] on p at bounding box center [711, 237] width 736 height 15
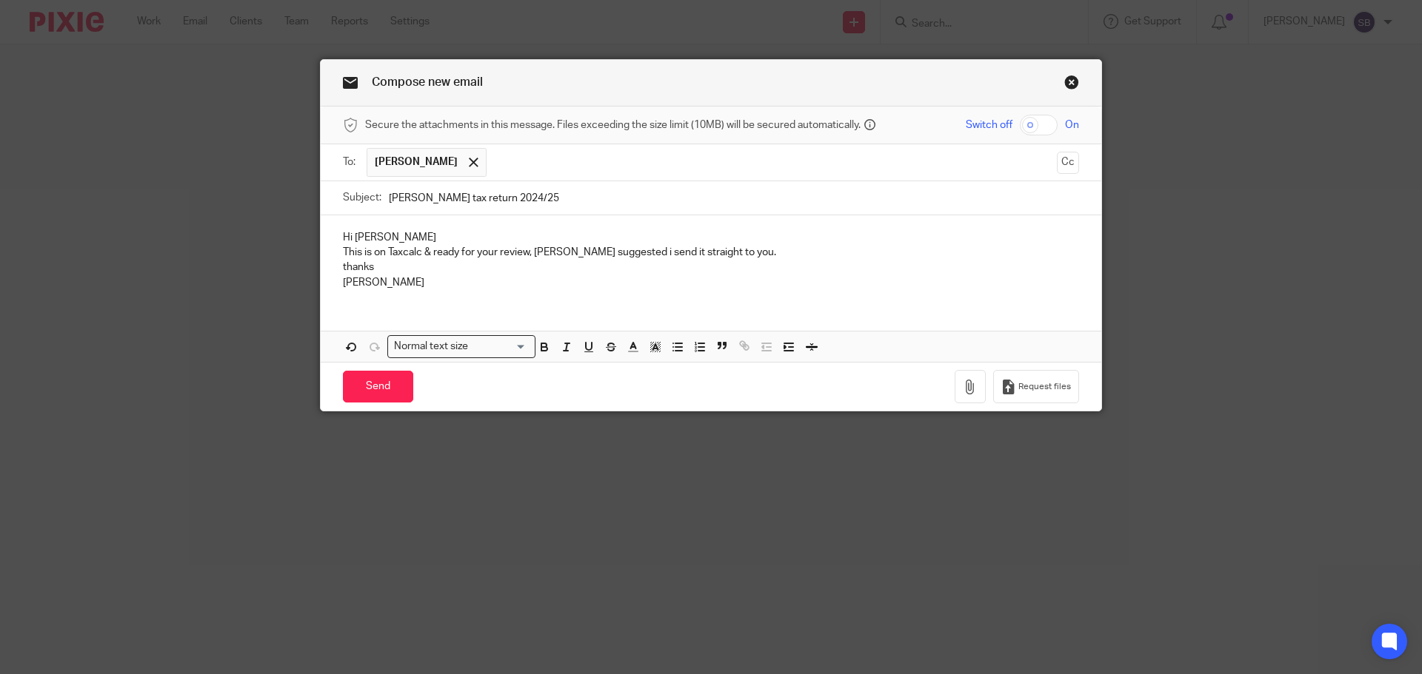
click at [602, 252] on p "This is on Taxcalc & ready for your review, Erik suggested i send it straight t…" at bounding box center [711, 252] width 736 height 15
click at [733, 250] on p "This is on Taxcalc & ready for your review, Erik suggested I send it straight t…" at bounding box center [711, 252] width 736 height 15
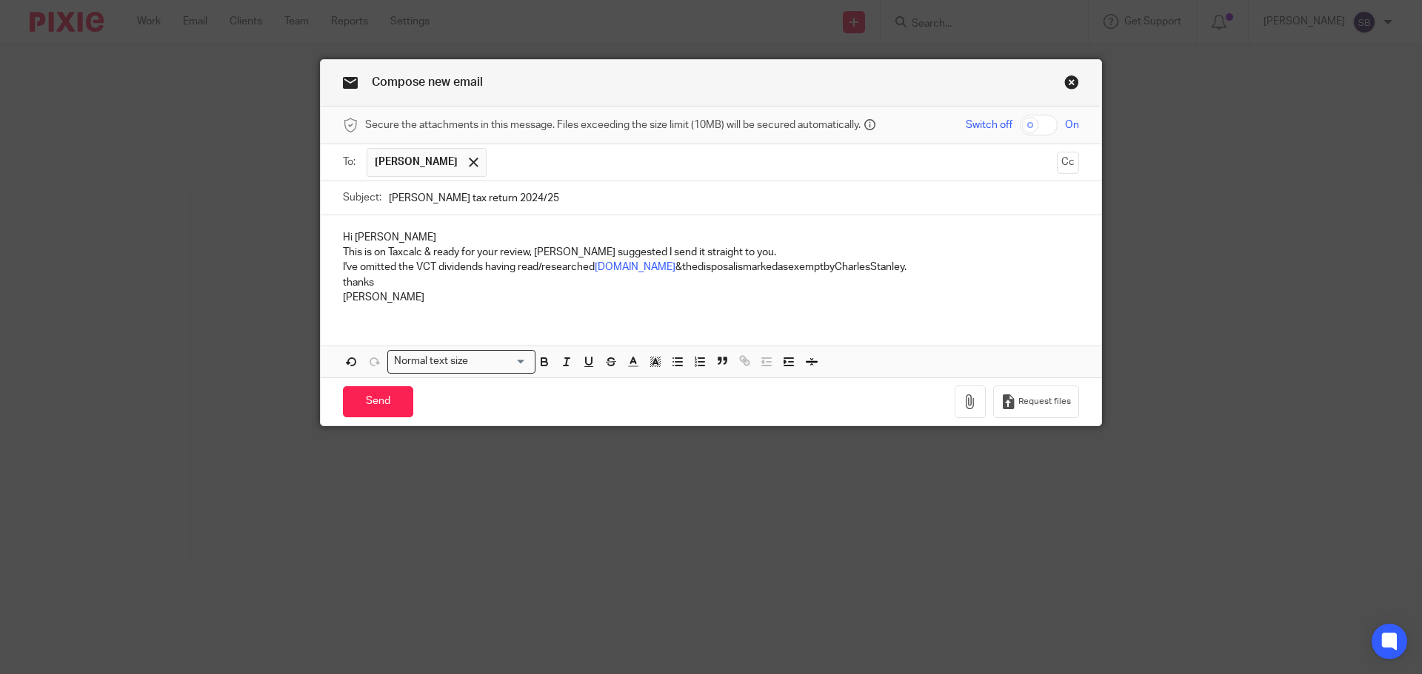
click at [625, 264] on p "I've omitted the VCT dividends having read/researched Gov.uk &thedisposalismark…" at bounding box center [711, 267] width 736 height 15
click at [391, 398] on input "Send" at bounding box center [378, 402] width 70 height 32
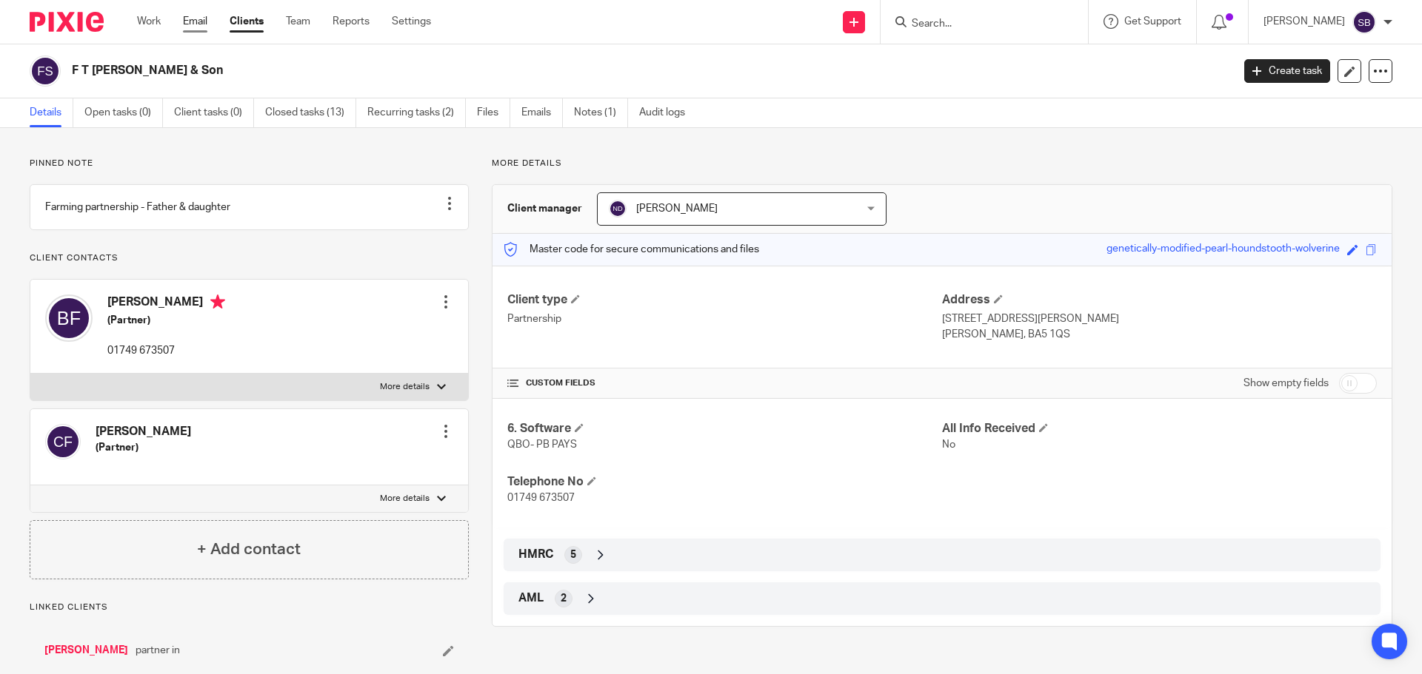
click at [197, 21] on link "Email" at bounding box center [195, 21] width 24 height 15
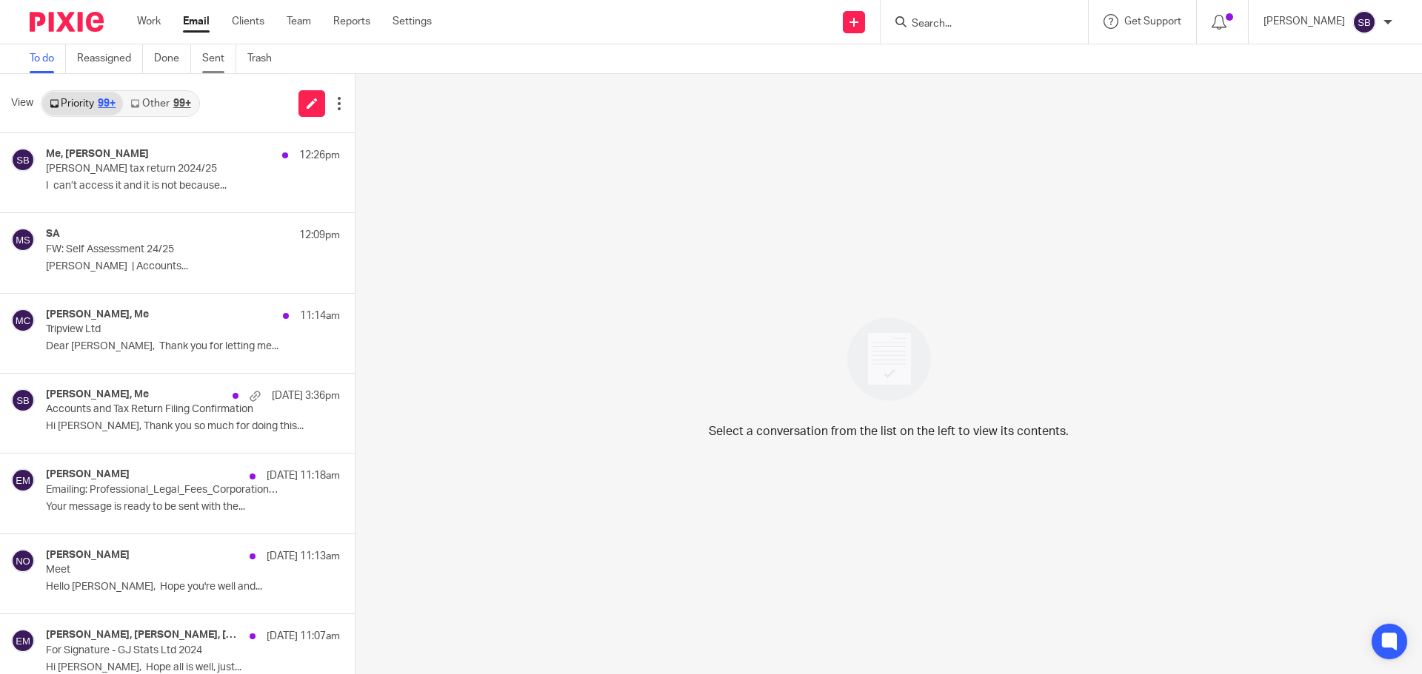
click at [214, 58] on link "Sent" at bounding box center [219, 58] width 34 height 29
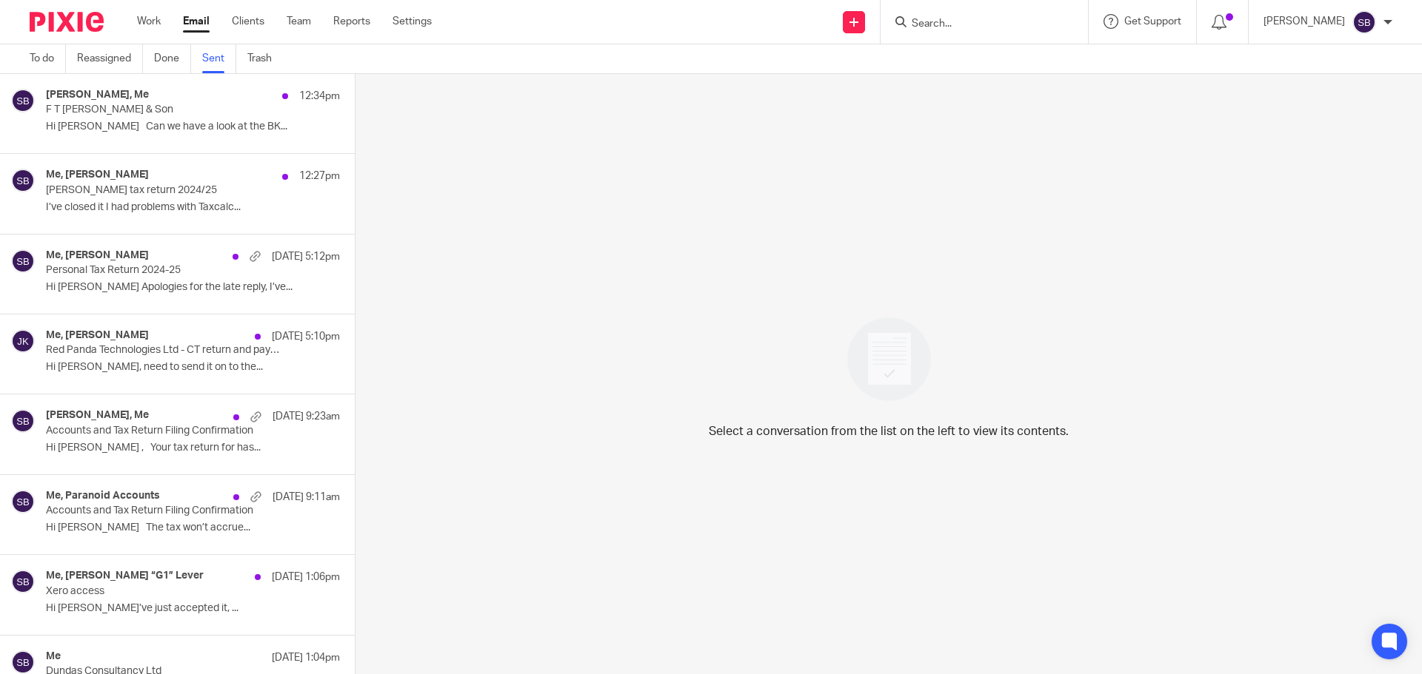
click at [185, 121] on p "Hi [PERSON_NAME] Can we have a look at the BK..." at bounding box center [193, 127] width 294 height 13
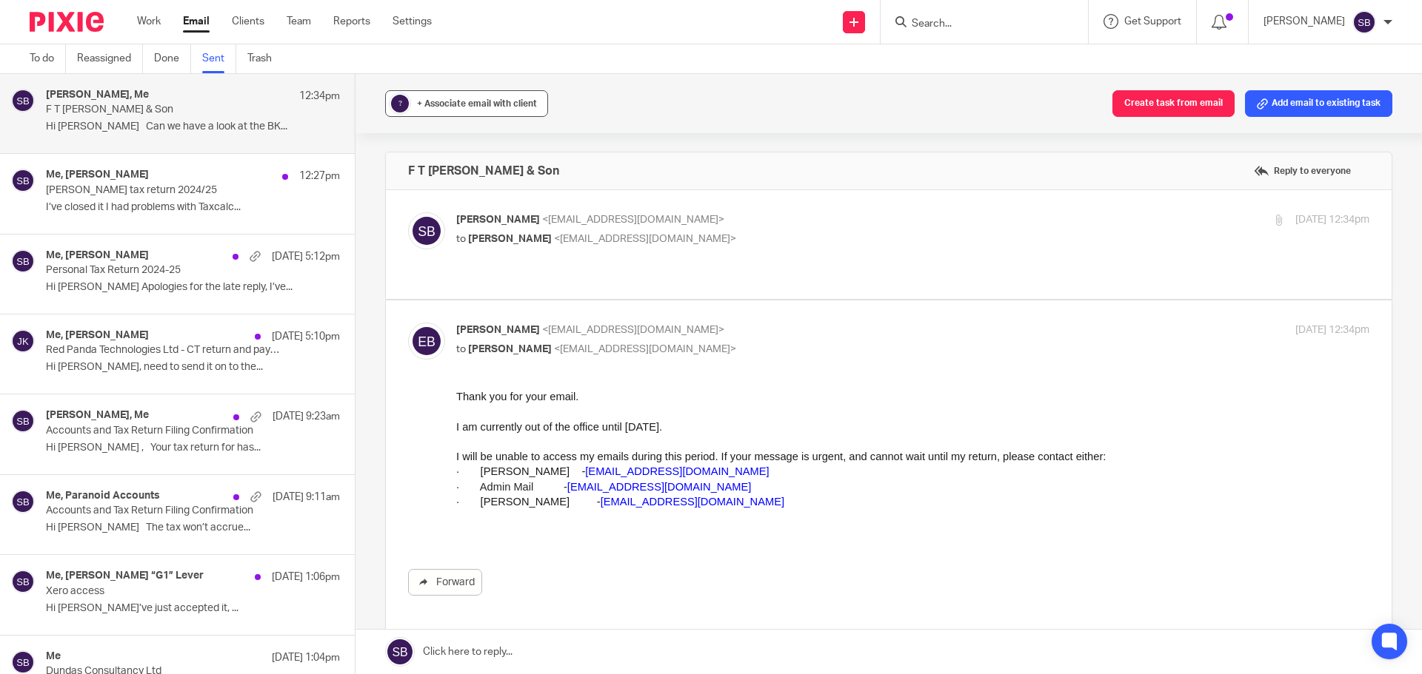
click at [425, 113] on button "? + Associate email with client" at bounding box center [466, 103] width 163 height 27
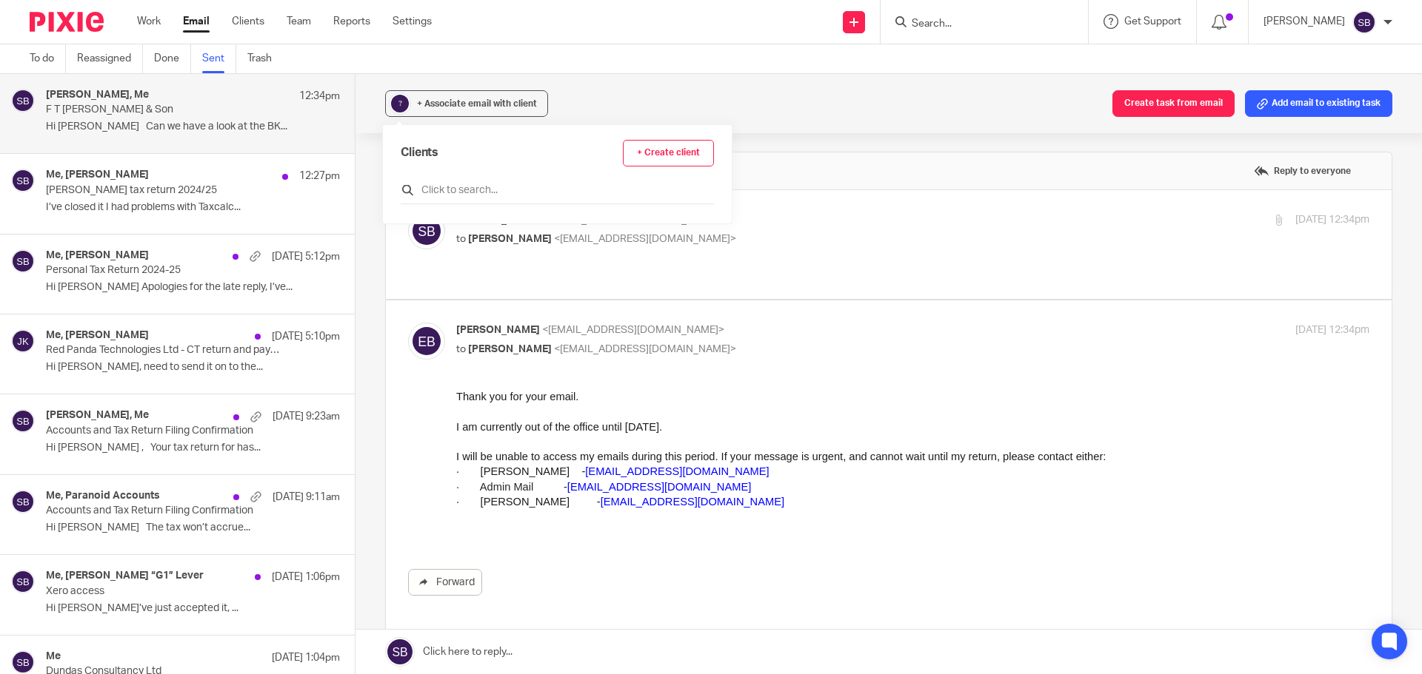
click at [438, 198] on div at bounding box center [557, 192] width 313 height 23
click at [441, 196] on input "text" at bounding box center [557, 190] width 313 height 15
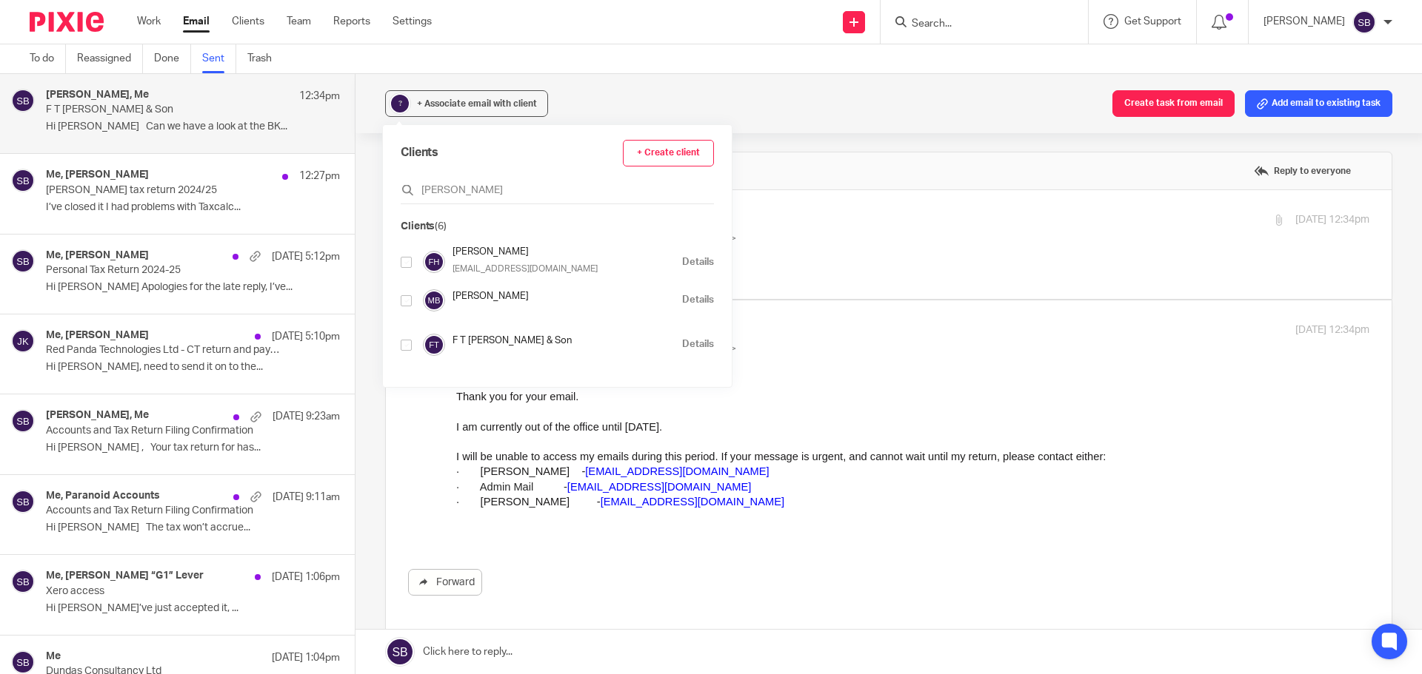
type input "francis"
click at [408, 300] on input "checkbox" at bounding box center [406, 300] width 11 height 11
checkbox input "true"
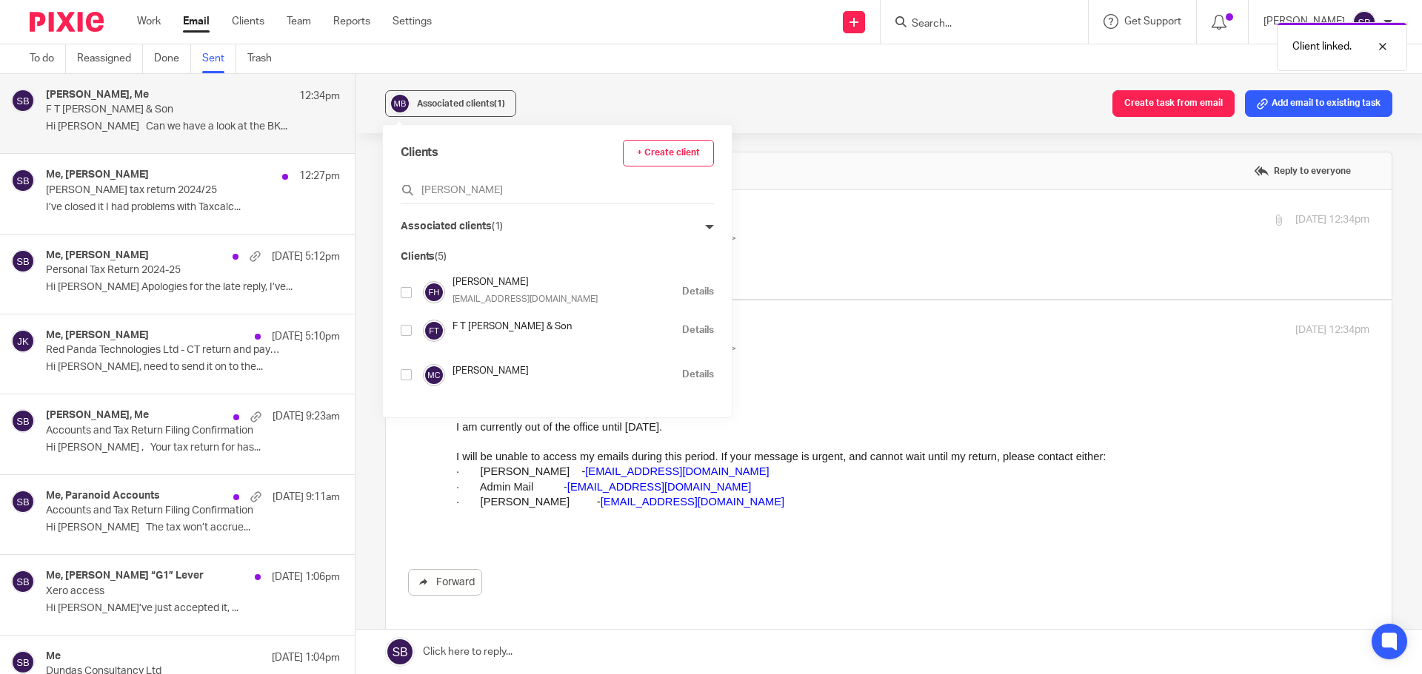
click at [408, 331] on input "checkbox" at bounding box center [406, 330] width 11 height 11
checkbox input "true"
click at [404, 329] on input "checkbox" at bounding box center [406, 330] width 11 height 11
checkbox input "true"
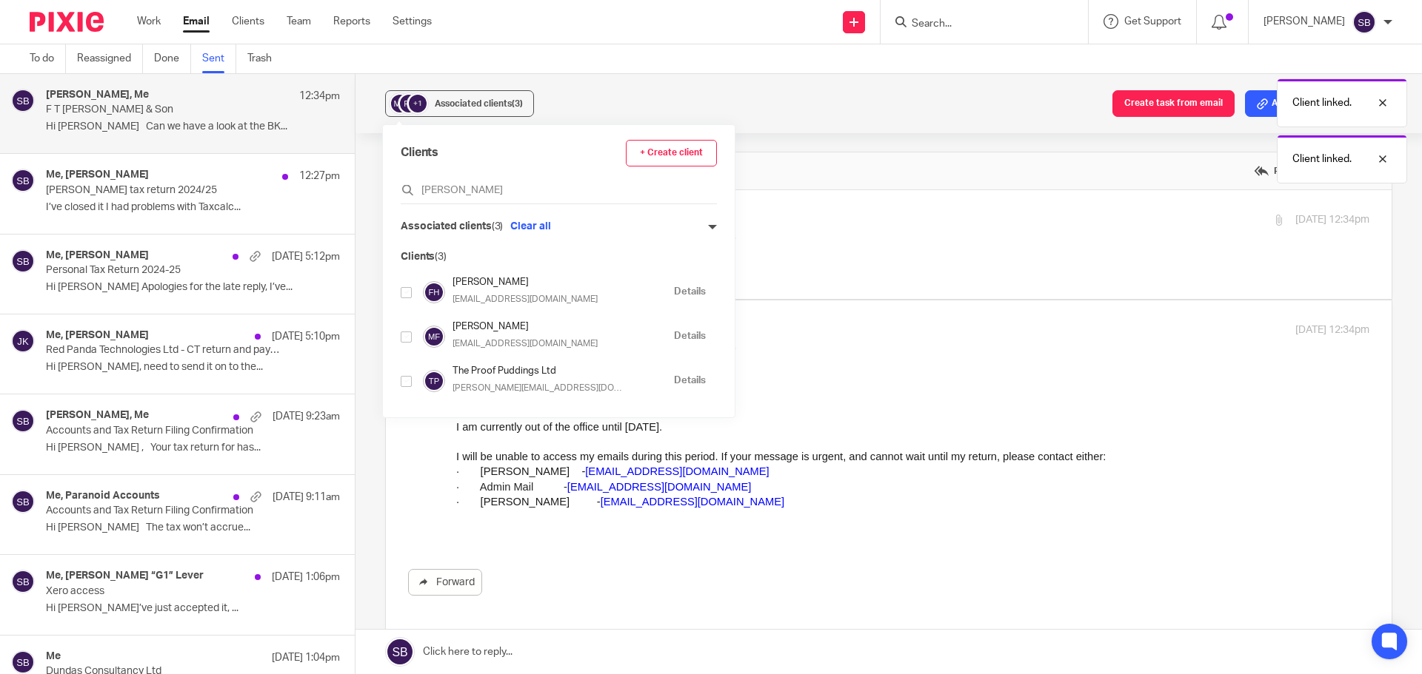
click at [792, 226] on p "Sonia Bird <soniabird@probusinessuk.com>" at bounding box center [760, 220] width 609 height 16
checkbox input "true"
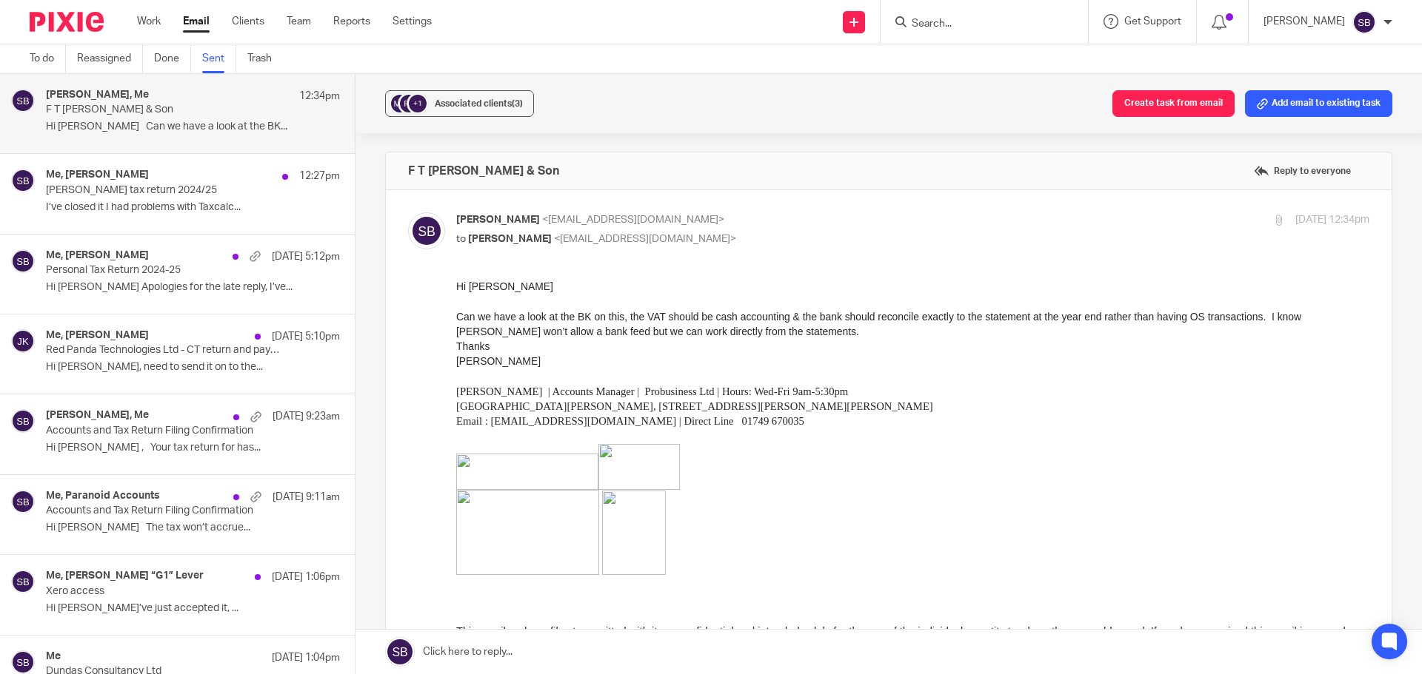
click at [999, 11] on div at bounding box center [983, 22] width 207 height 44
click at [971, 22] on input "Search" at bounding box center [976, 24] width 133 height 13
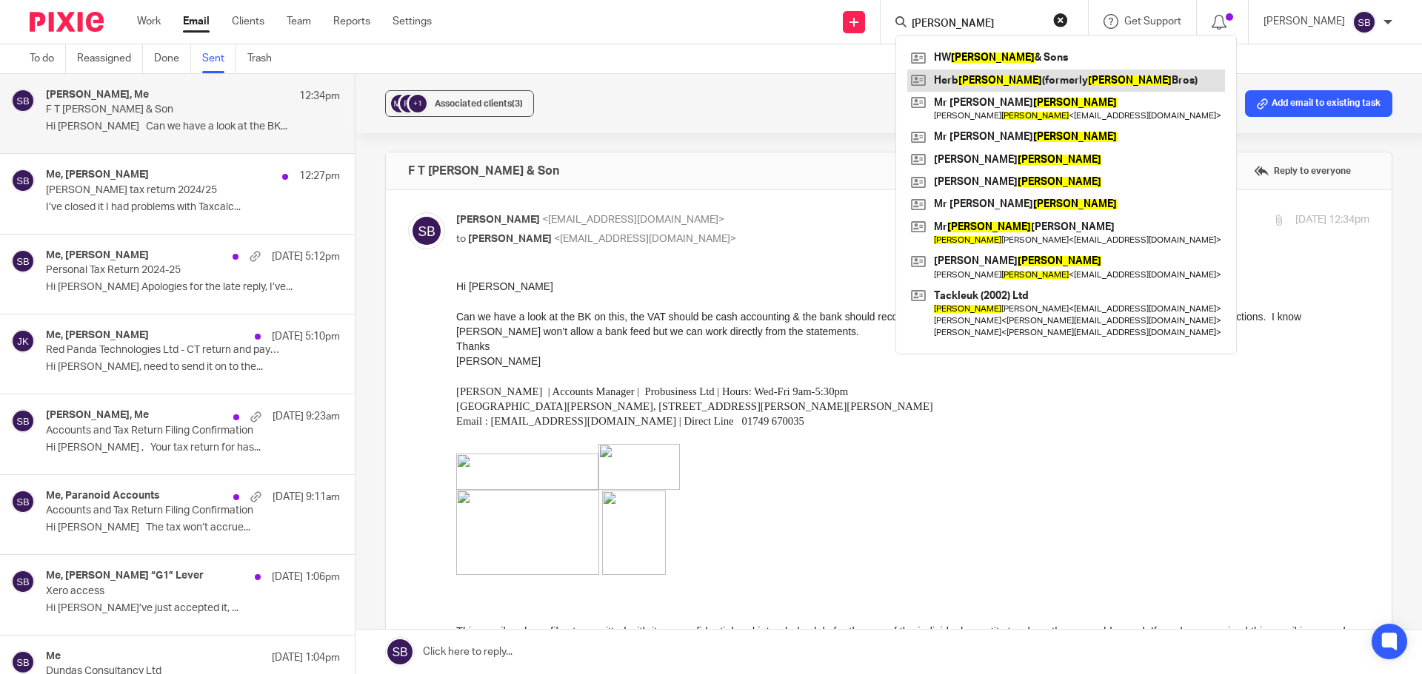
type input "stott"
click at [985, 79] on link at bounding box center [1066, 81] width 318 height 22
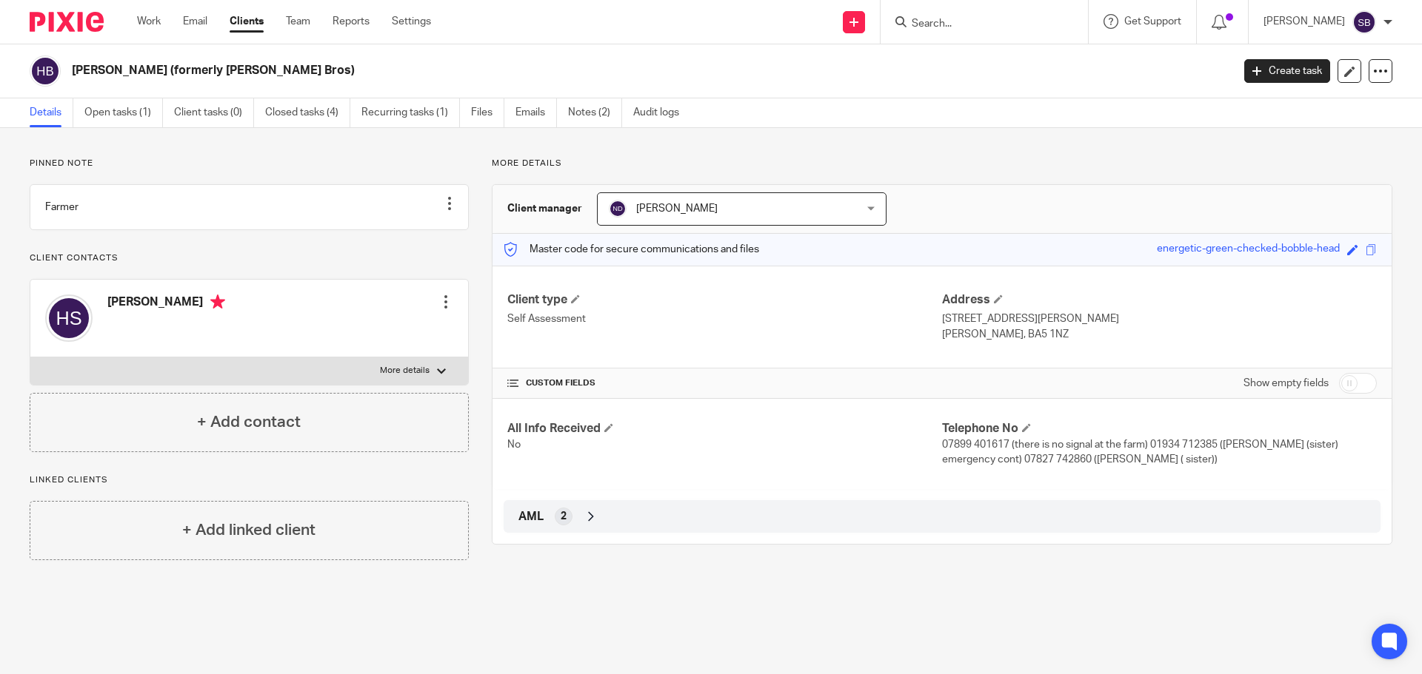
click at [585, 520] on icon at bounding box center [590, 516] width 15 height 15
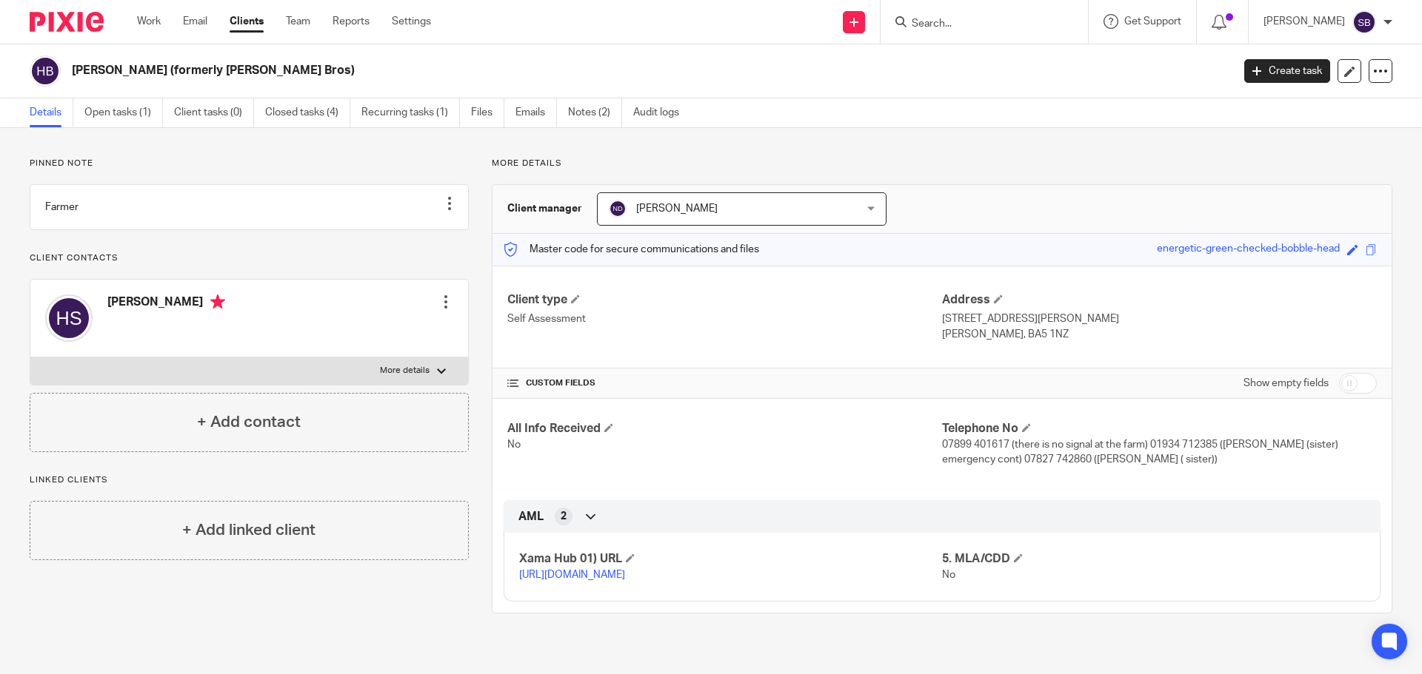
click at [1349, 383] on input "checkbox" at bounding box center [1358, 383] width 38 height 21
checkbox input "true"
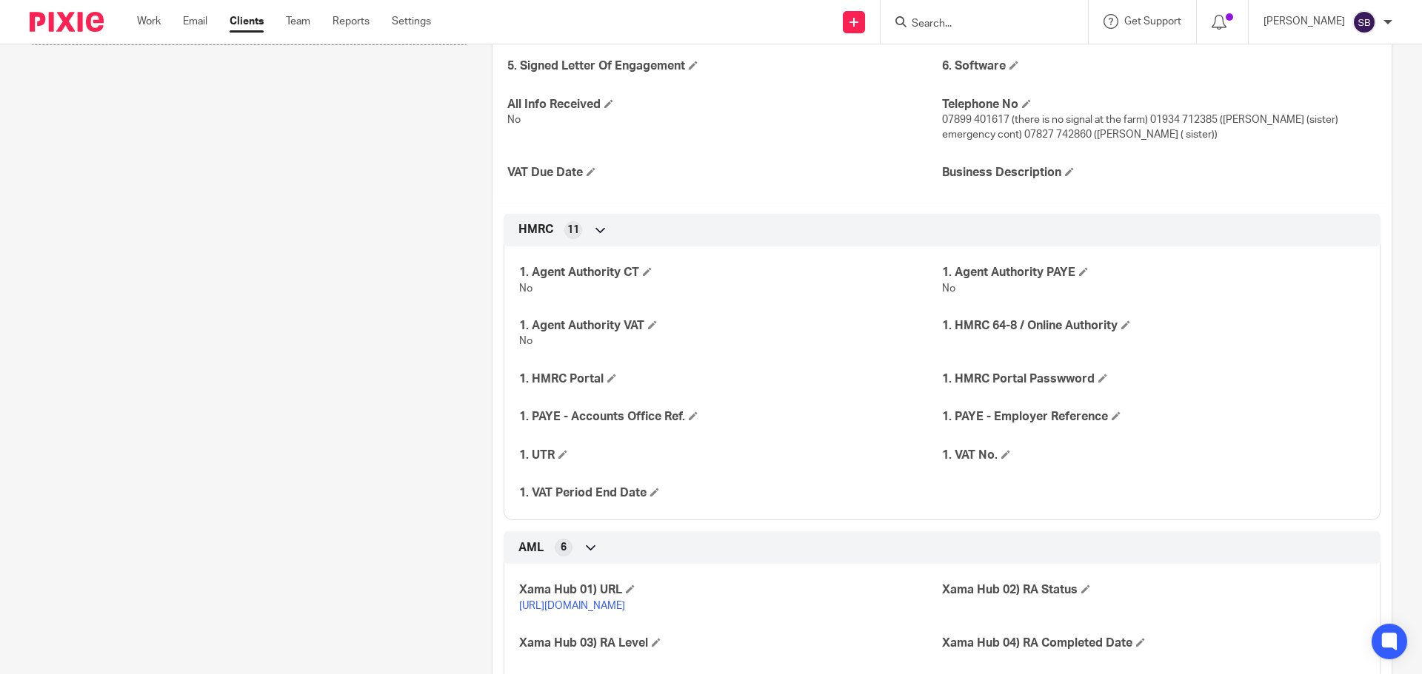
scroll to position [518, 0]
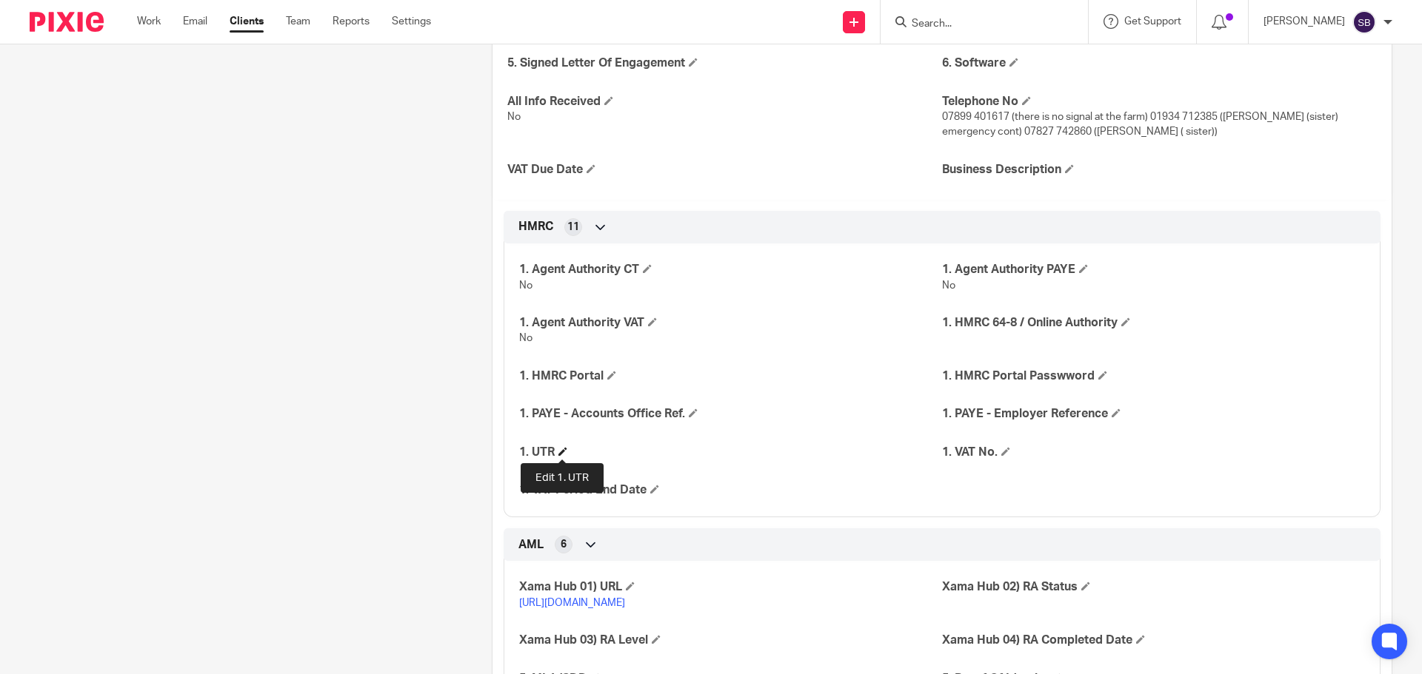
click at [562, 455] on span at bounding box center [562, 451] width 9 height 9
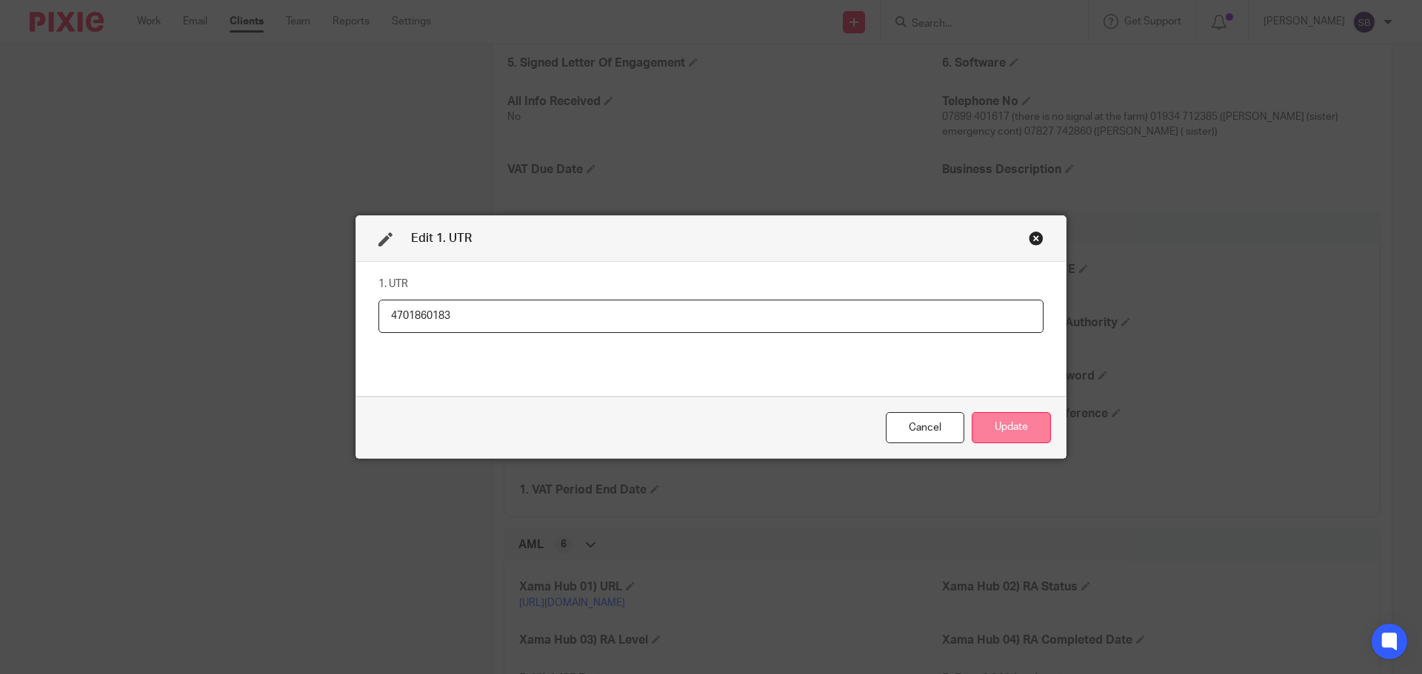
type input "4701860183"
click at [1022, 431] on button "Update" at bounding box center [1010, 428] width 79 height 32
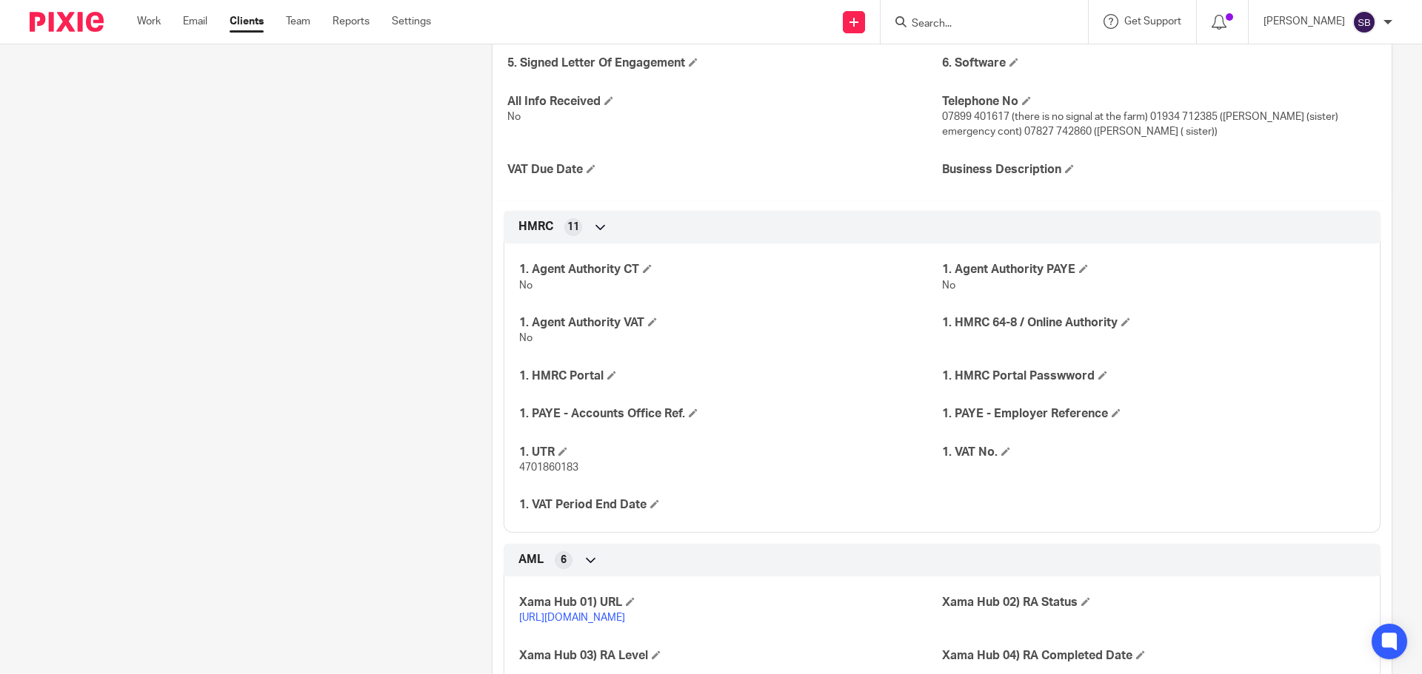
click at [395, 395] on div "Pinned note Farmer Unpin note Edit note Client contacts [PERSON_NAME] Edit cont…" at bounding box center [238, 193] width 462 height 1109
